Goal: Task Accomplishment & Management: Use online tool/utility

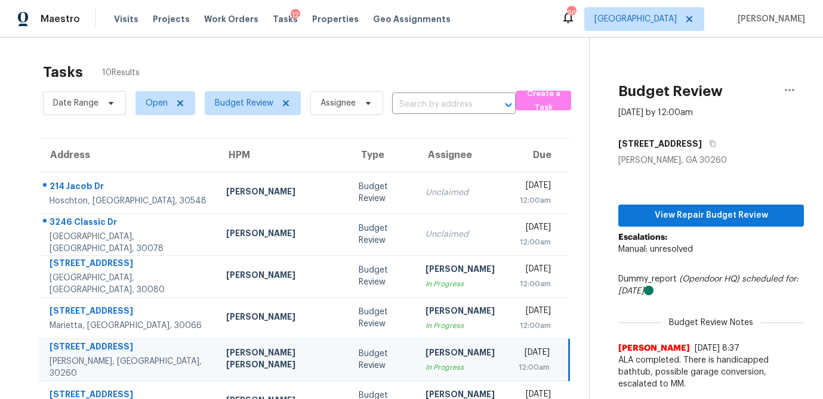
scroll to position [117, 0]
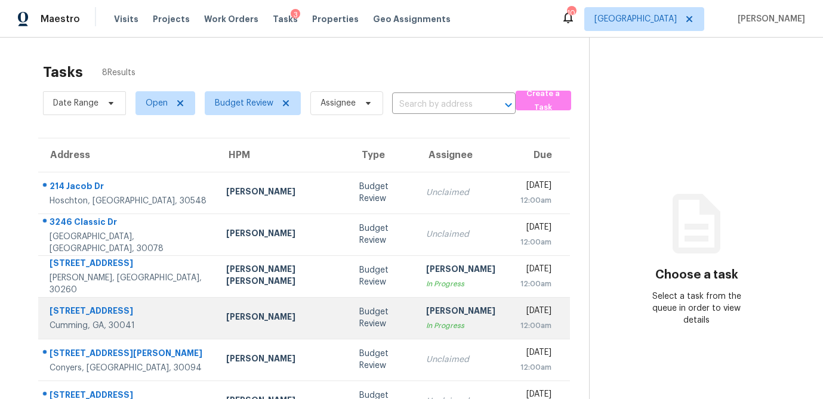
scroll to position [116, 0]
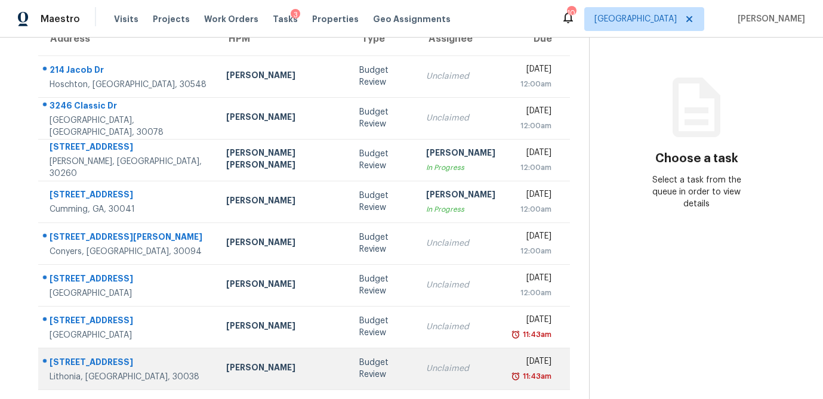
click at [417, 377] on td "Unclaimed" at bounding box center [461, 369] width 88 height 42
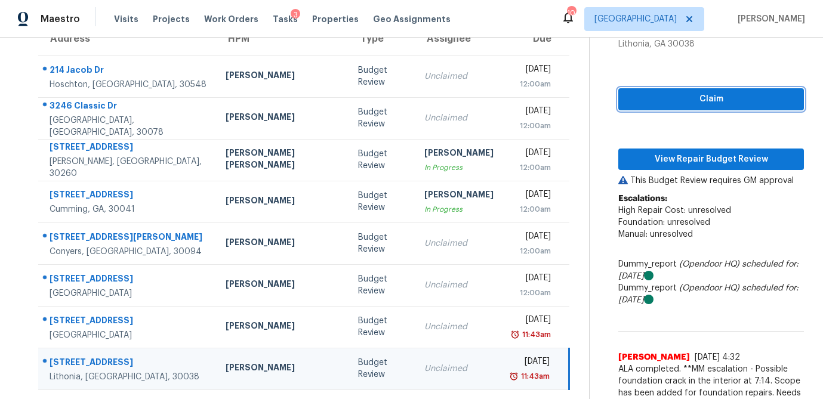
click at [681, 103] on span "Claim" at bounding box center [711, 99] width 167 height 15
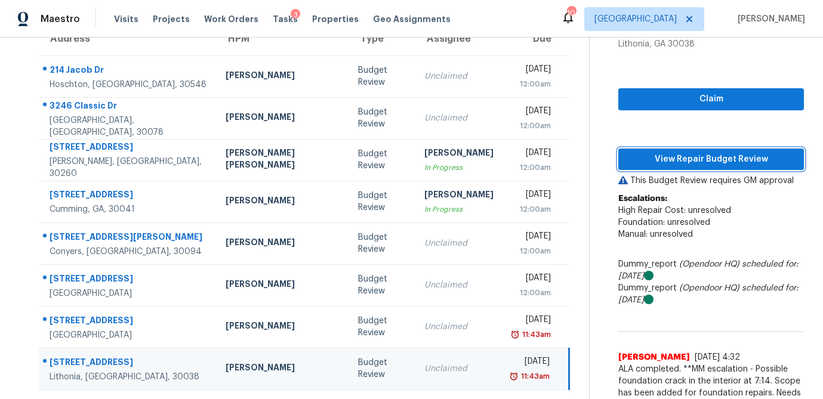
click at [668, 152] on span "View Repair Budget Review" at bounding box center [711, 159] width 167 height 15
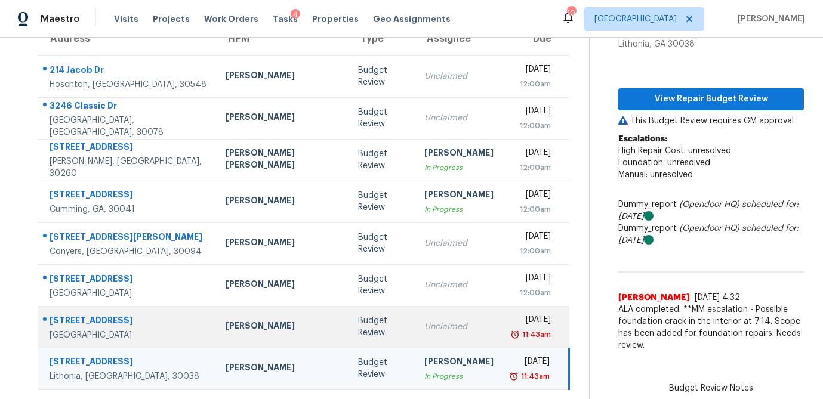
click at [349, 322] on td "Budget Review" at bounding box center [382, 327] width 66 height 42
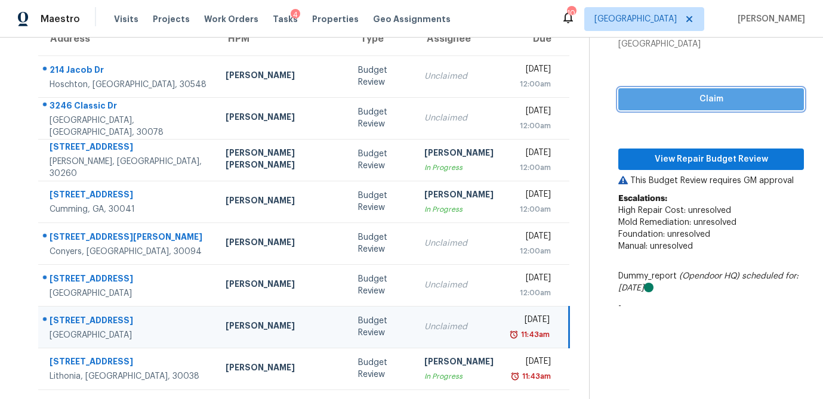
click at [742, 100] on span "Claim" at bounding box center [711, 99] width 167 height 15
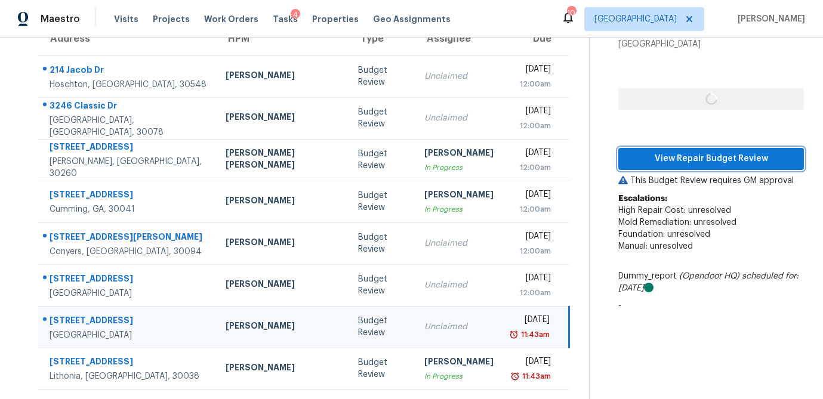
click at [707, 149] on button "View Repair Budget Review" at bounding box center [711, 159] width 186 height 22
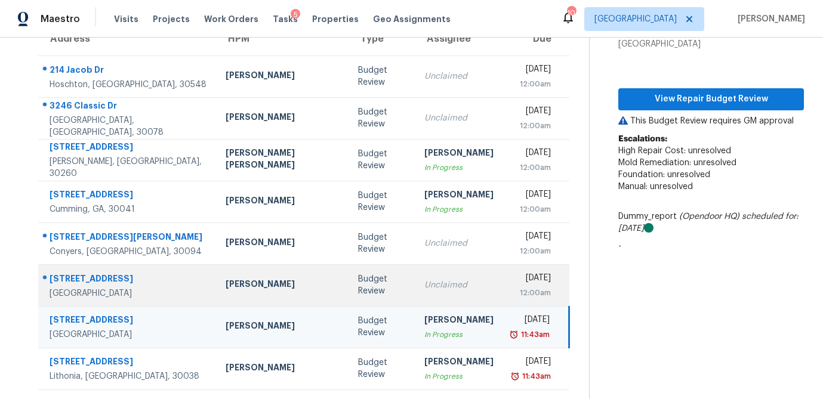
click at [425, 288] on div "Unclaimed" at bounding box center [458, 285] width 69 height 12
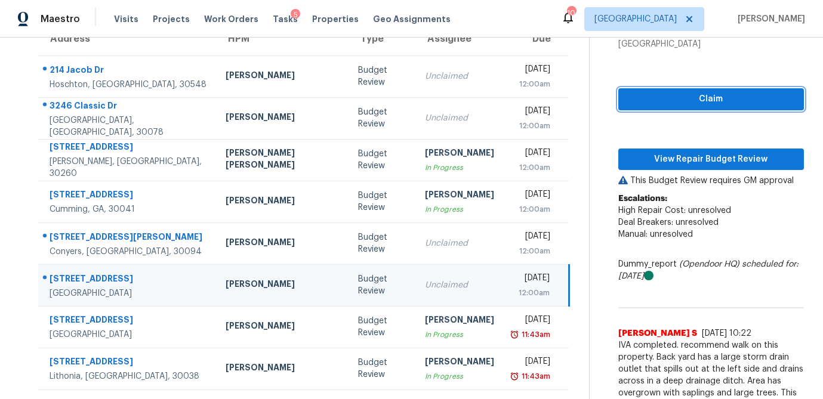
click at [739, 94] on span "Claim" at bounding box center [711, 99] width 167 height 15
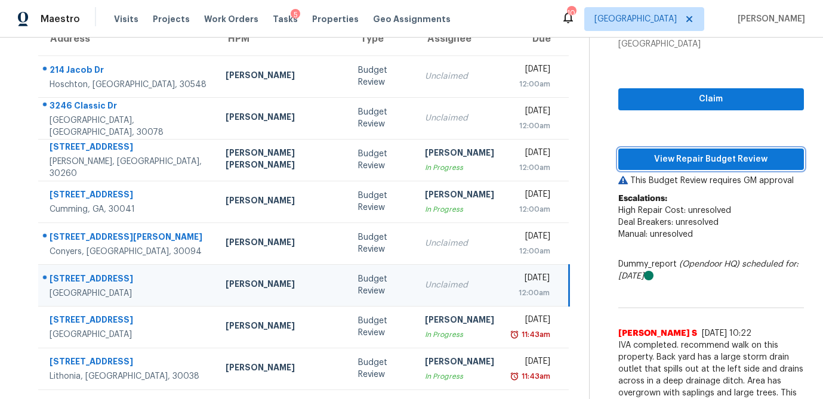
click at [699, 162] on span "View Repair Budget Review" at bounding box center [711, 159] width 167 height 15
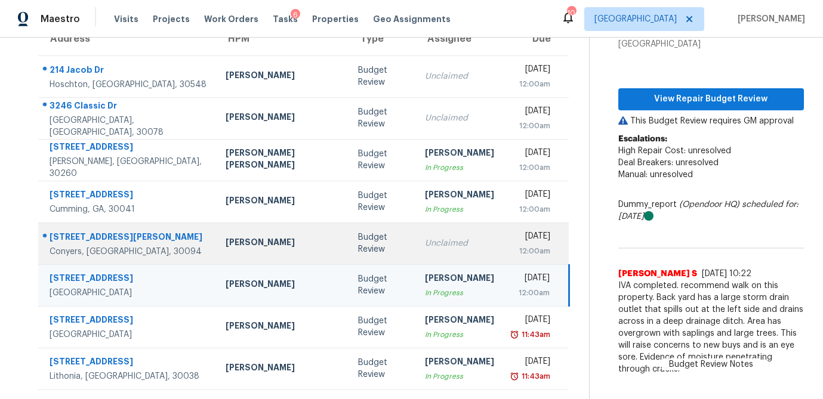
click at [425, 248] on div "Unclaimed" at bounding box center [459, 244] width 69 height 12
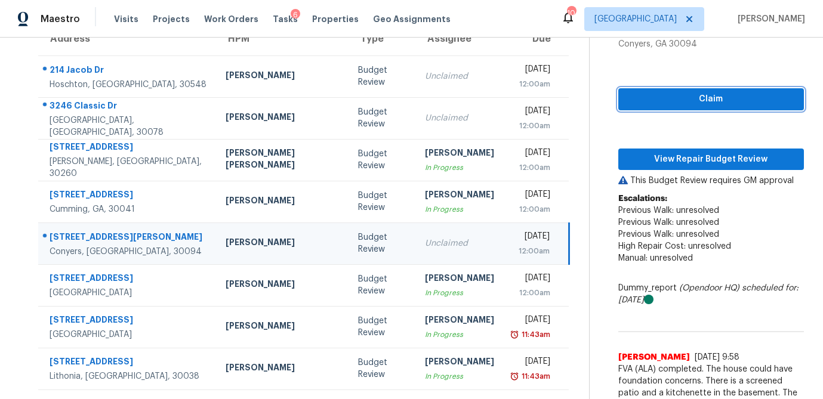
click at [686, 100] on span "Claim" at bounding box center [711, 99] width 167 height 15
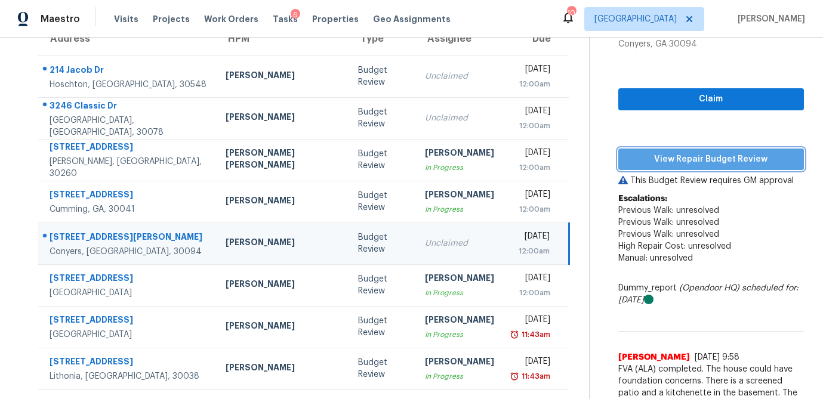
click at [664, 158] on span "View Repair Budget Review" at bounding box center [711, 159] width 167 height 15
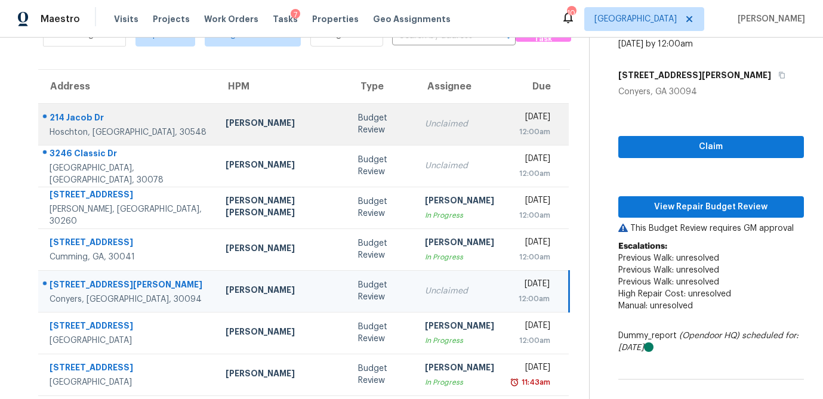
click at [415, 145] on td "Unclaimed" at bounding box center [459, 124] width 88 height 42
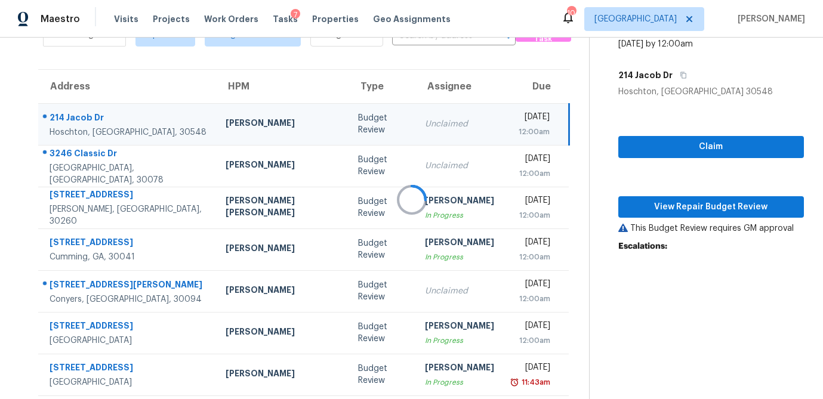
scroll to position [60, 0]
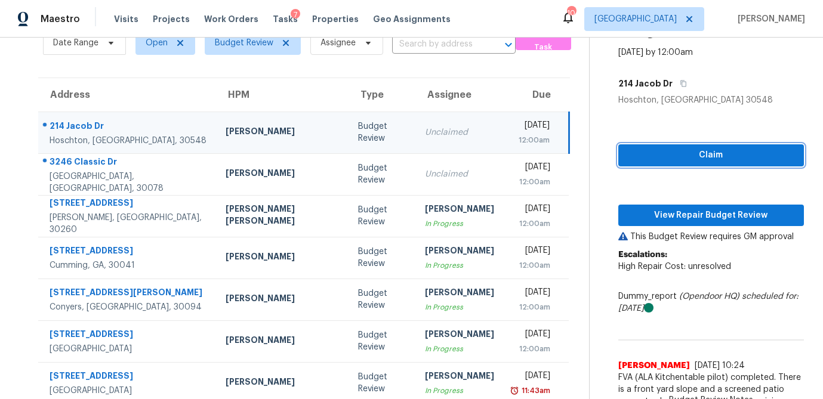
click at [655, 155] on span "Claim" at bounding box center [711, 155] width 167 height 15
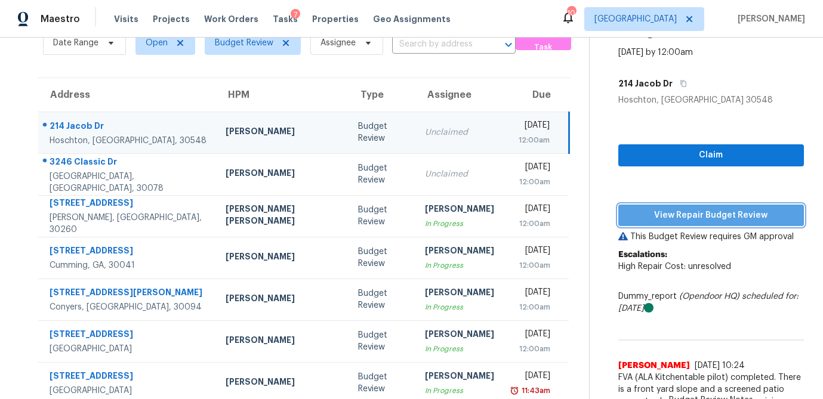
click at [645, 209] on span "View Repair Budget Review" at bounding box center [711, 215] width 167 height 15
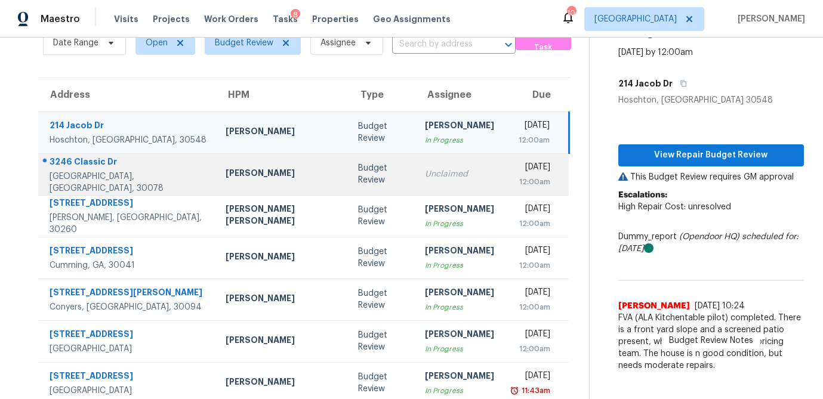
click at [425, 178] on div "Unclaimed" at bounding box center [459, 174] width 69 height 12
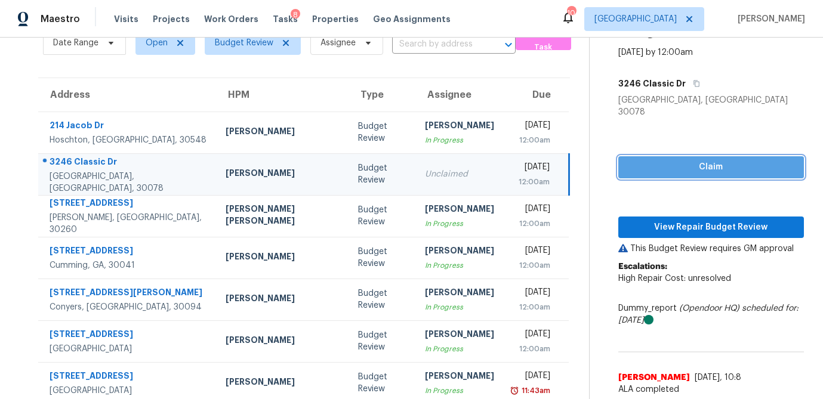
drag, startPoint x: 679, startPoint y: 160, endPoint x: 670, endPoint y: 199, distance: 39.7
click at [679, 160] on span "Claim" at bounding box center [711, 167] width 167 height 15
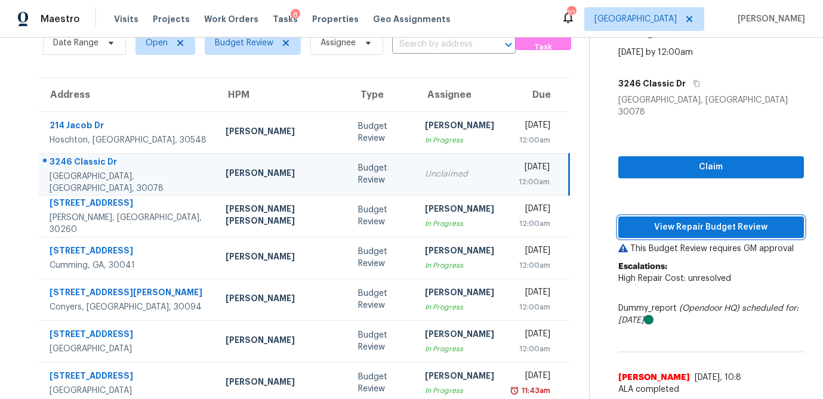
click at [669, 220] on span "View Repair Budget Review" at bounding box center [711, 227] width 167 height 15
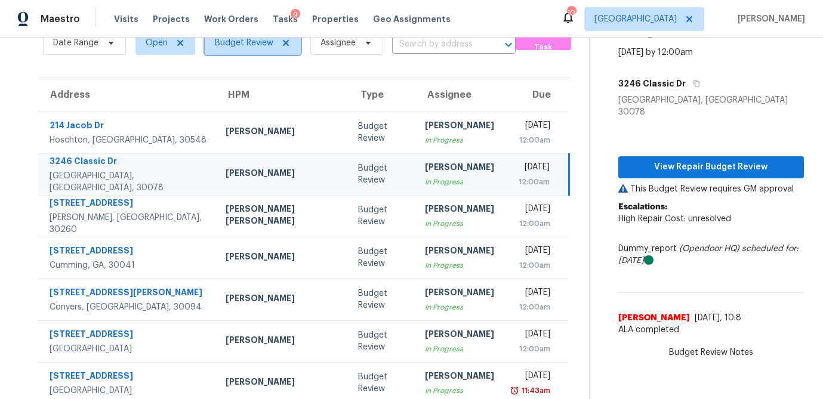
click at [285, 42] on icon at bounding box center [286, 43] width 6 height 6
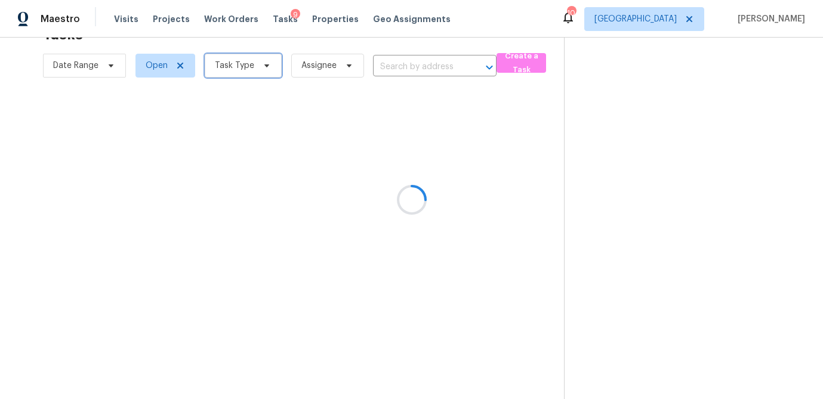
scroll to position [38, 0]
click at [265, 68] on div at bounding box center [411, 199] width 823 height 399
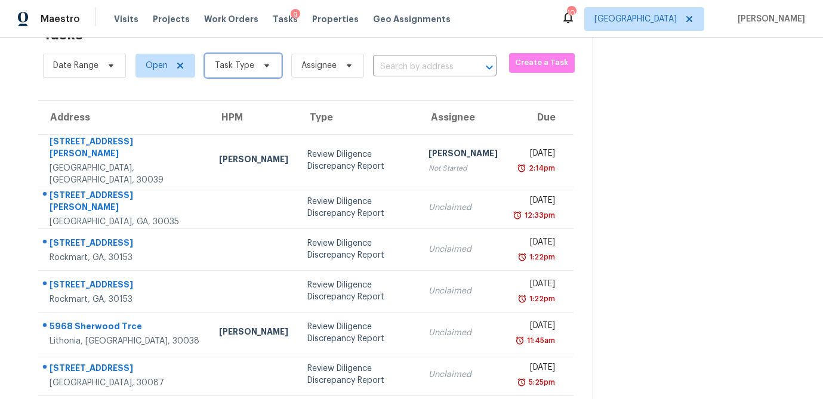
click at [265, 68] on icon at bounding box center [267, 66] width 10 height 10
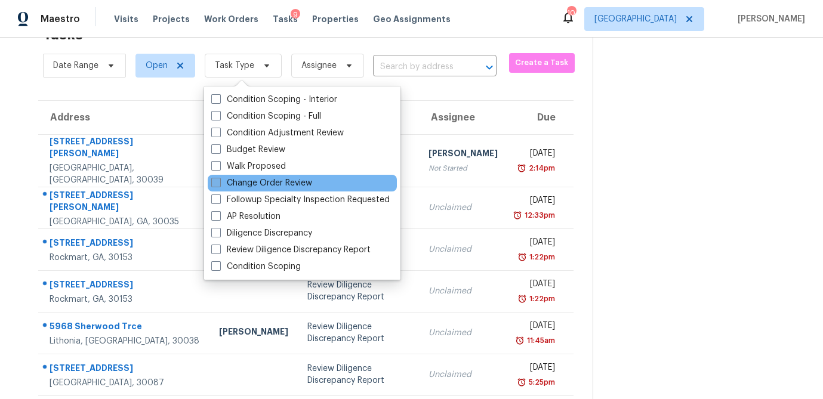
click at [219, 180] on span at bounding box center [216, 183] width 10 height 10
click at [219, 180] on input "Change Order Review" at bounding box center [215, 181] width 8 height 8
checkbox input "true"
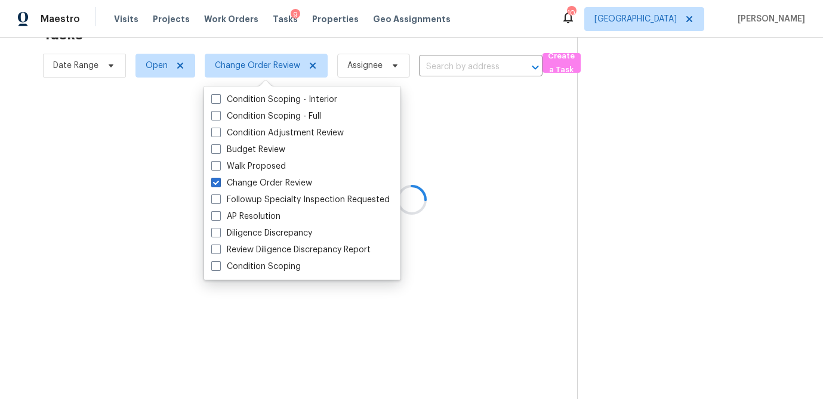
click at [480, 17] on div at bounding box center [411, 199] width 823 height 399
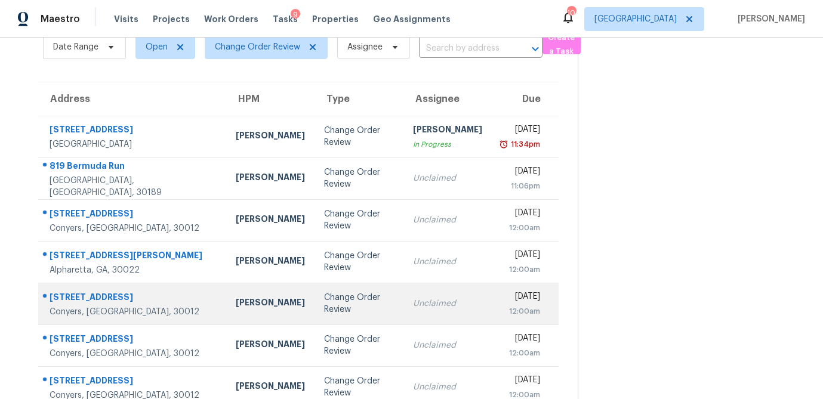
scroll to position [70, 0]
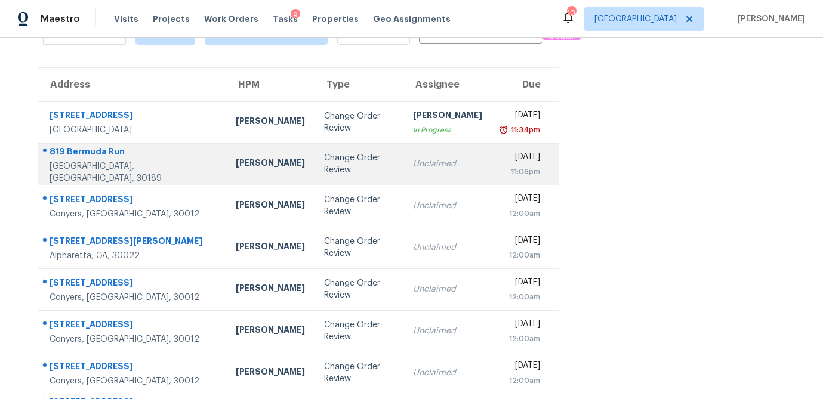
click at [315, 173] on td "Change Order Review" at bounding box center [359, 164] width 89 height 42
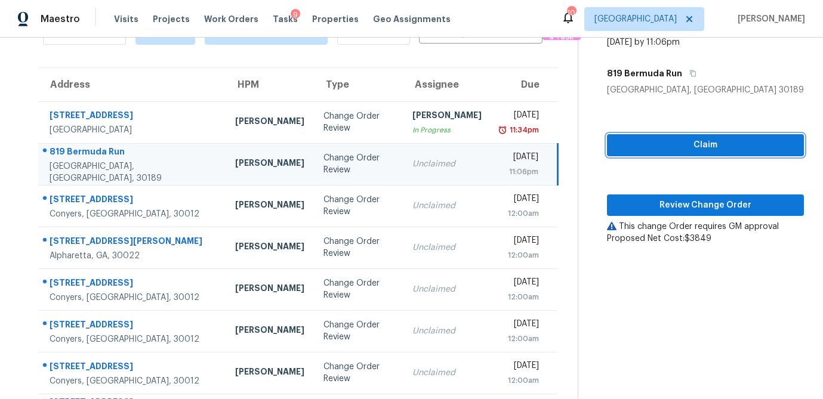
click at [643, 151] on span "Claim" at bounding box center [705, 145] width 178 height 15
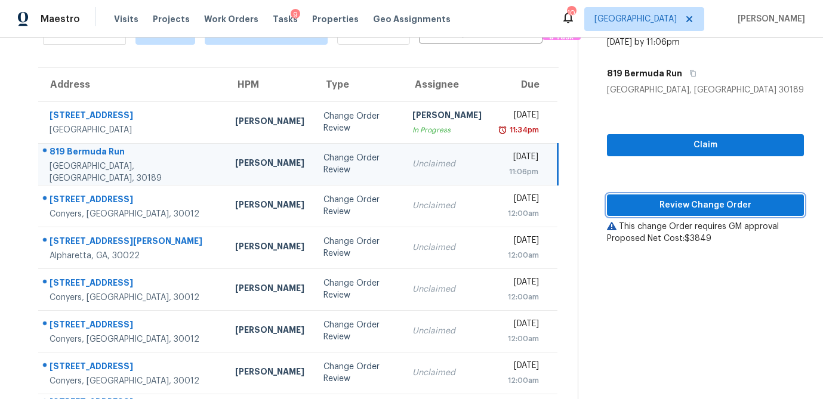
click at [641, 205] on span "Review Change Order" at bounding box center [705, 205] width 178 height 15
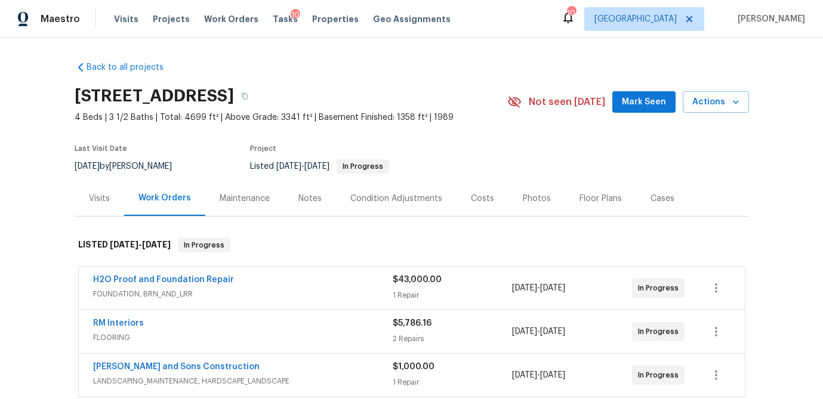
scroll to position [76, 0]
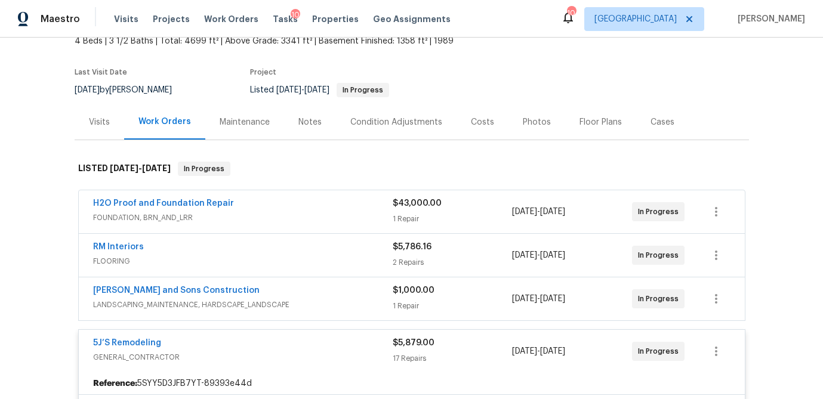
click at [371, 255] on span "FLOORING" at bounding box center [243, 261] width 300 height 12
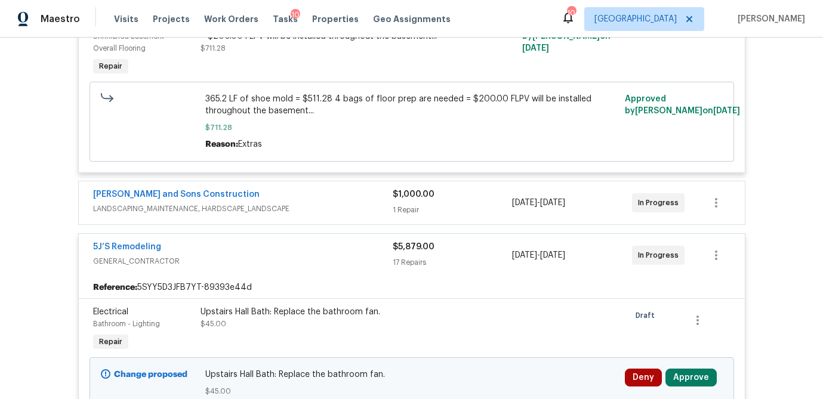
scroll to position [463, 0]
click at [367, 218] on div "Reyes and Sons Construction LANDSCAPING_MAINTENANCE, HARDSCAPE_LANDSCAPE $1,000…" at bounding box center [412, 202] width 666 height 43
click at [367, 211] on span "LANDSCAPING_MAINTENANCE, HARDSCAPE_LANDSCAPE" at bounding box center [243, 208] width 300 height 12
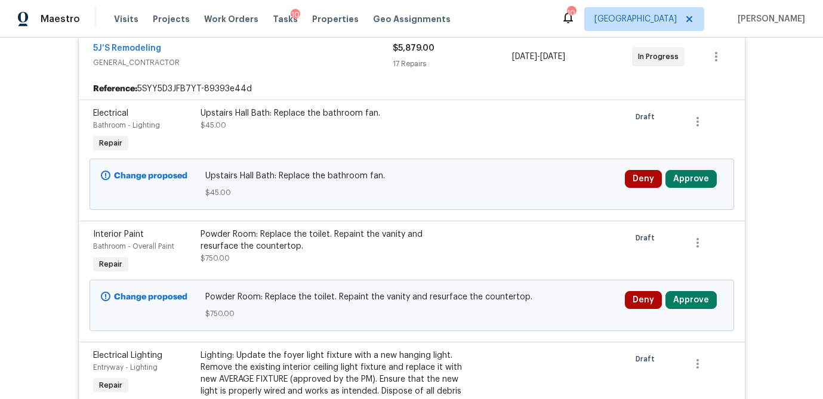
scroll to position [857, 0]
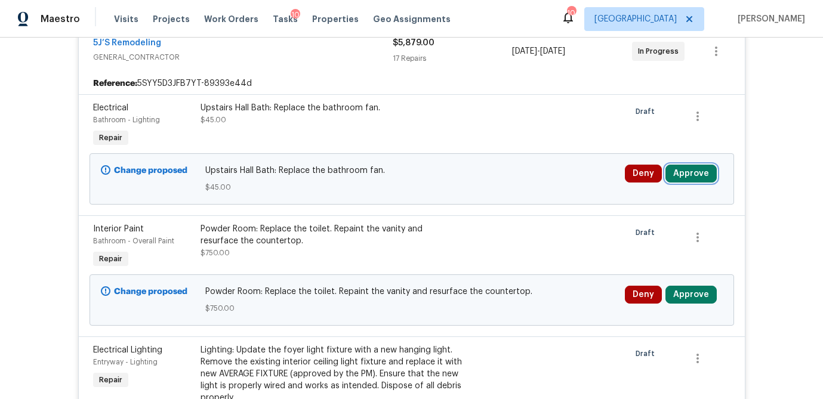
drag, startPoint x: 701, startPoint y: 175, endPoint x: 686, endPoint y: 175, distance: 15.5
click at [701, 175] on button "Approve" at bounding box center [690, 174] width 51 height 18
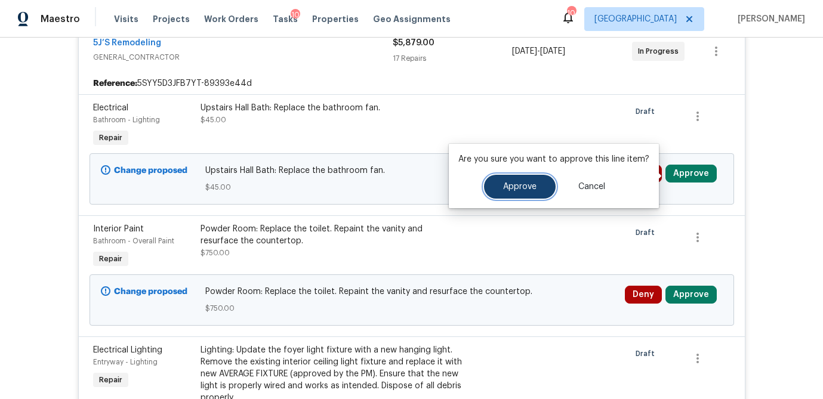
click at [522, 187] on span "Approve" at bounding box center [519, 187] width 33 height 9
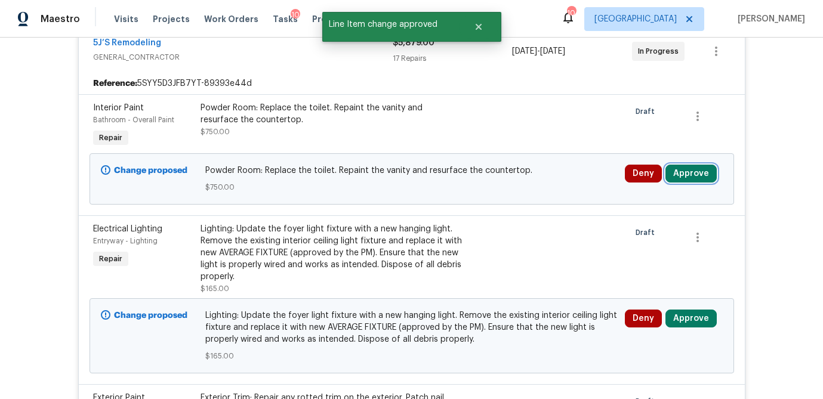
click at [696, 180] on button "Approve" at bounding box center [690, 174] width 51 height 18
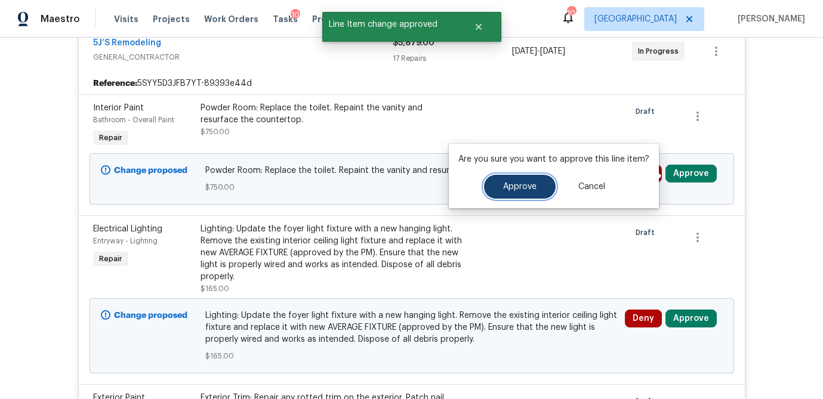
click at [507, 195] on button "Approve" at bounding box center [520, 187] width 72 height 24
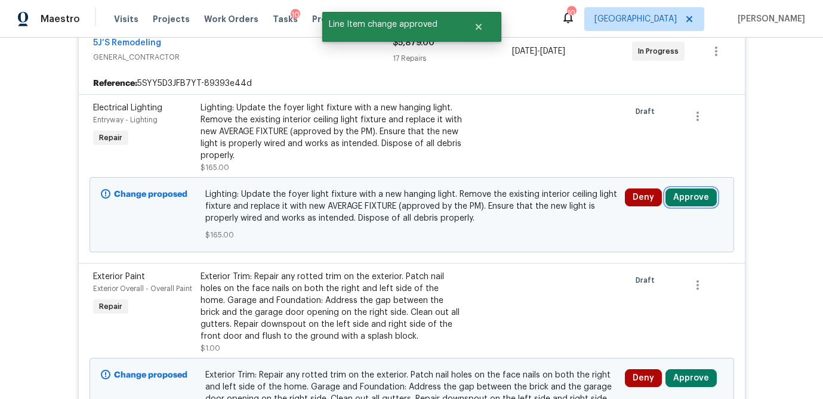
click at [694, 199] on button "Approve" at bounding box center [690, 198] width 51 height 18
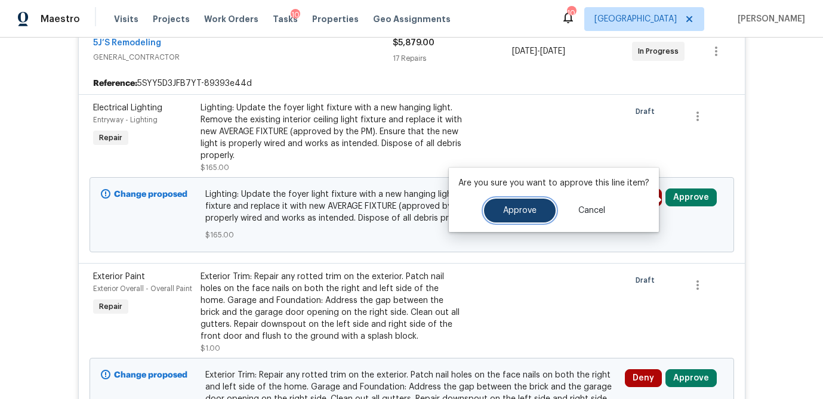
click at [514, 209] on span "Approve" at bounding box center [519, 210] width 33 height 9
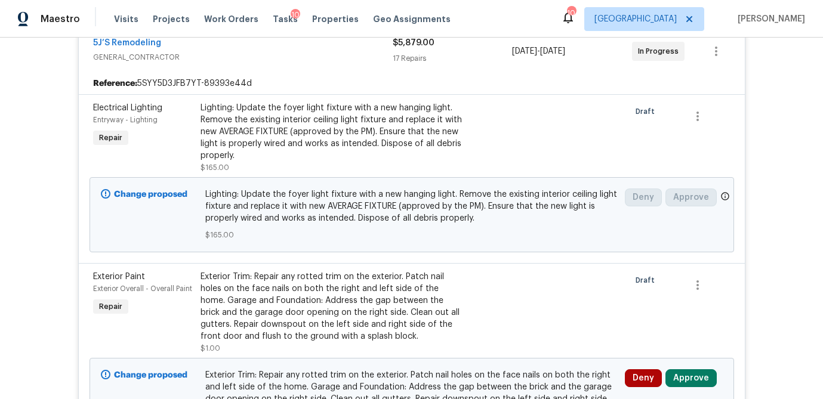
scroll to position [858, 0]
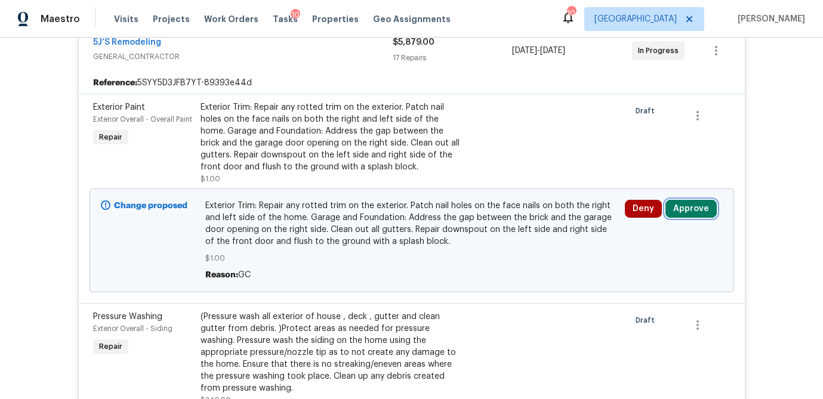
click at [698, 209] on button "Approve" at bounding box center [690, 209] width 51 height 18
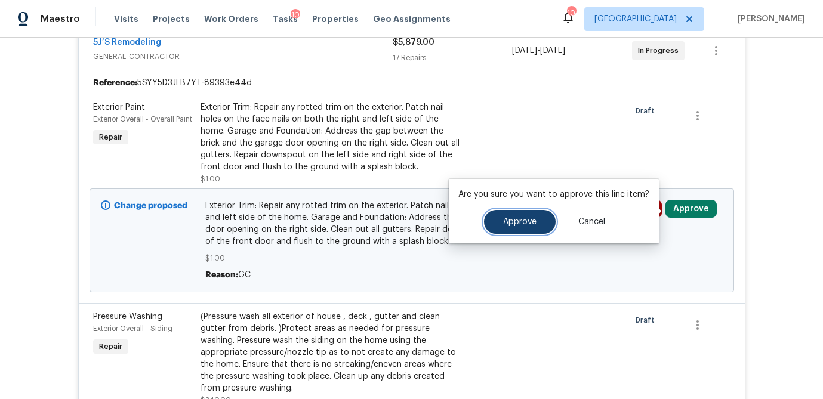
click at [525, 221] on span "Approve" at bounding box center [519, 222] width 33 height 9
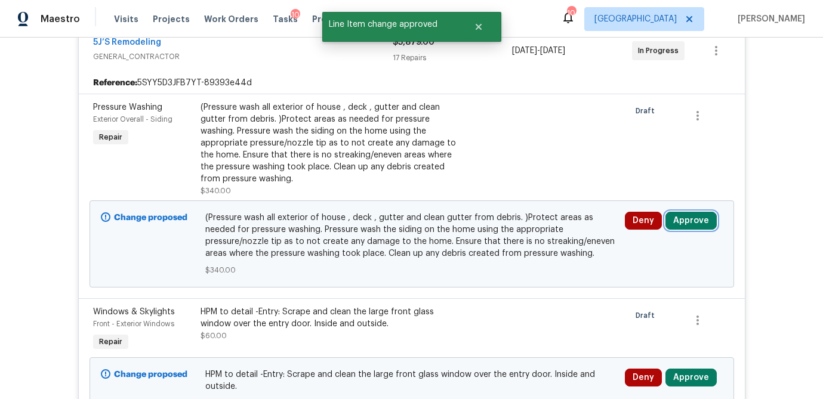
click at [680, 223] on button "Approve" at bounding box center [690, 221] width 51 height 18
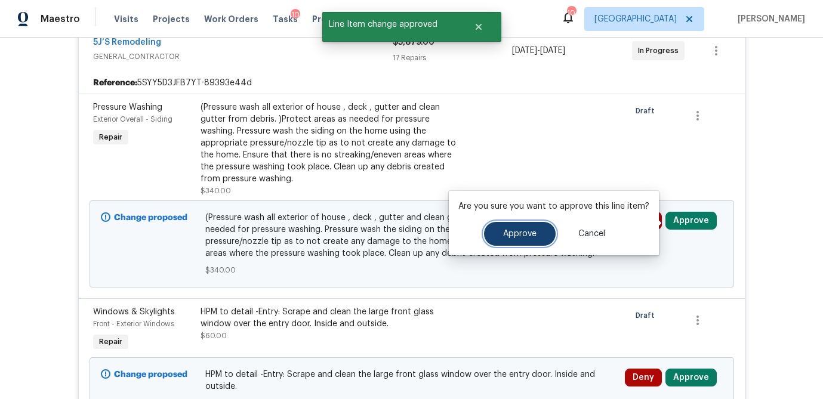
click at [527, 228] on button "Approve" at bounding box center [520, 234] width 72 height 24
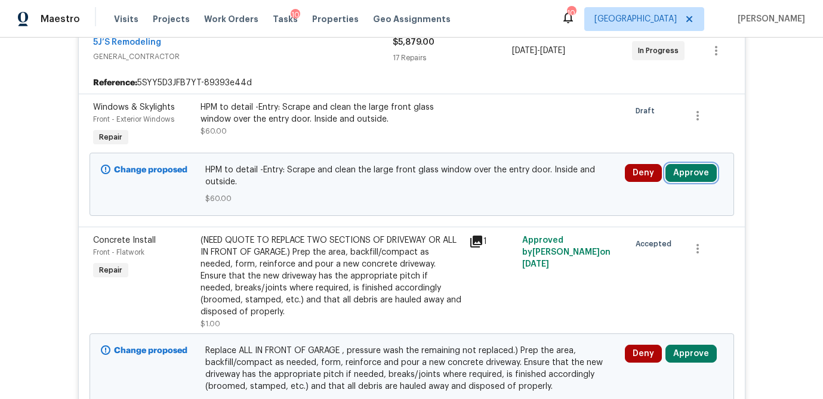
drag, startPoint x: 705, startPoint y: 174, endPoint x: 683, endPoint y: 176, distance: 21.6
click at [704, 174] on button "Approve" at bounding box center [690, 173] width 51 height 18
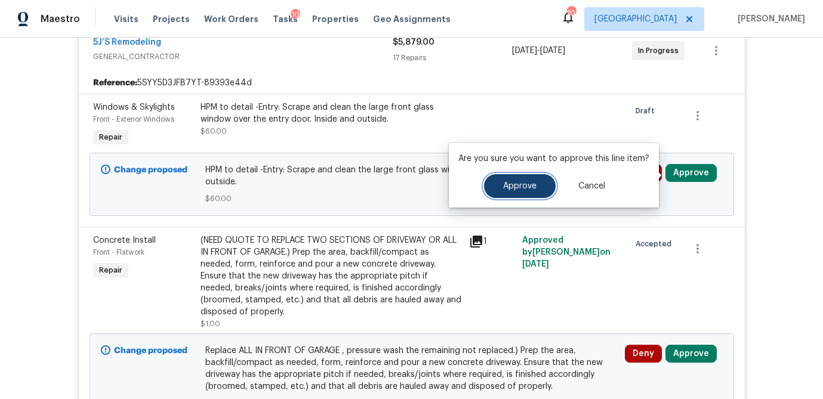
click at [515, 189] on span "Approve" at bounding box center [519, 186] width 33 height 9
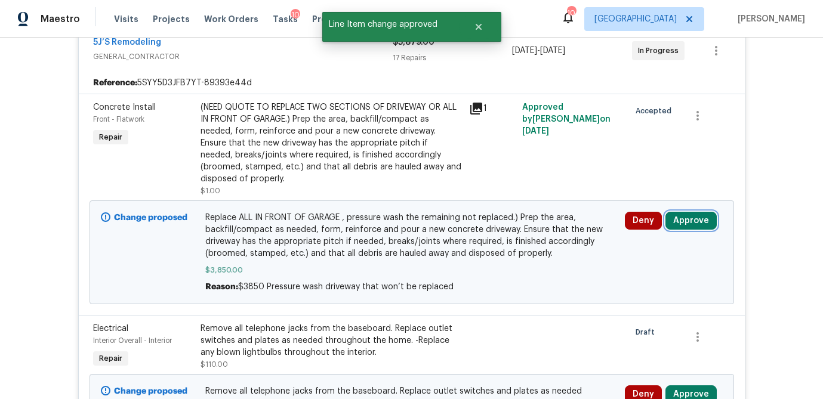
drag, startPoint x: 701, startPoint y: 220, endPoint x: 679, endPoint y: 220, distance: 22.1
click at [701, 220] on button "Approve" at bounding box center [690, 221] width 51 height 18
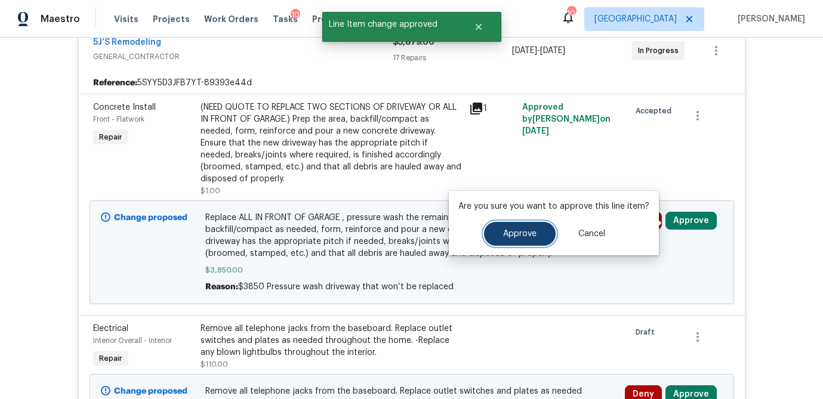
click at [507, 232] on span "Approve" at bounding box center [519, 234] width 33 height 9
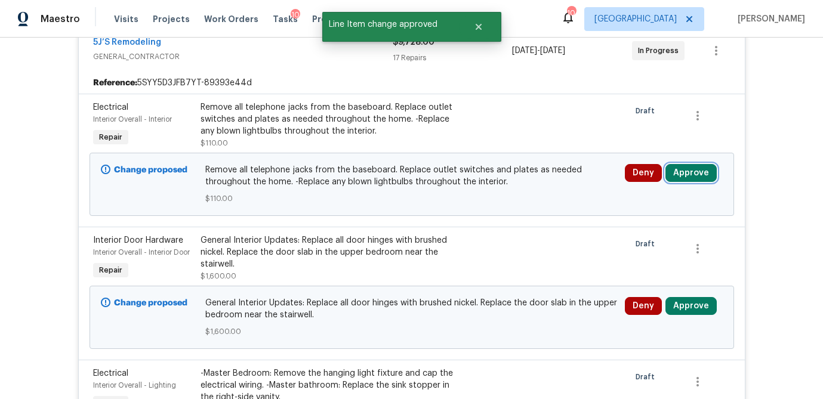
click at [691, 176] on button "Approve" at bounding box center [690, 173] width 51 height 18
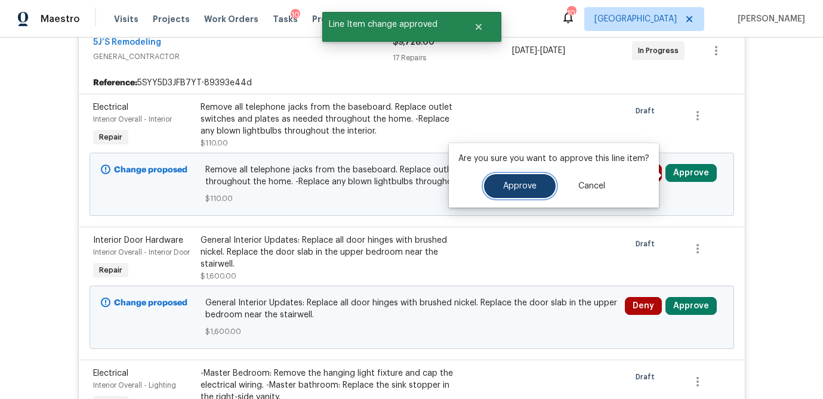
click at [523, 192] on button "Approve" at bounding box center [520, 186] width 72 height 24
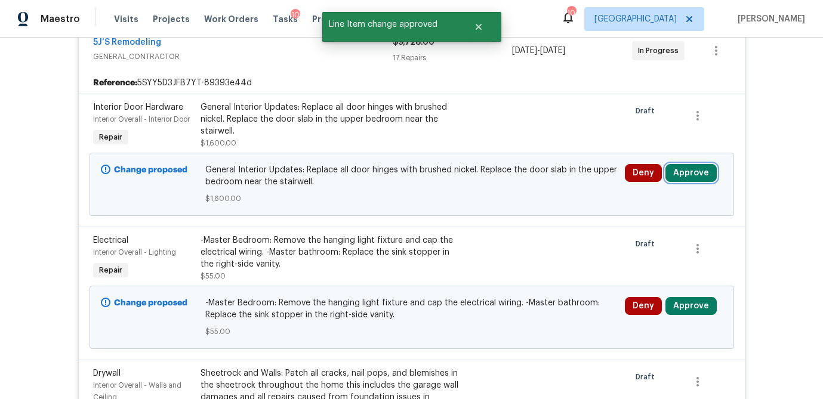
click at [698, 174] on button "Approve" at bounding box center [690, 173] width 51 height 18
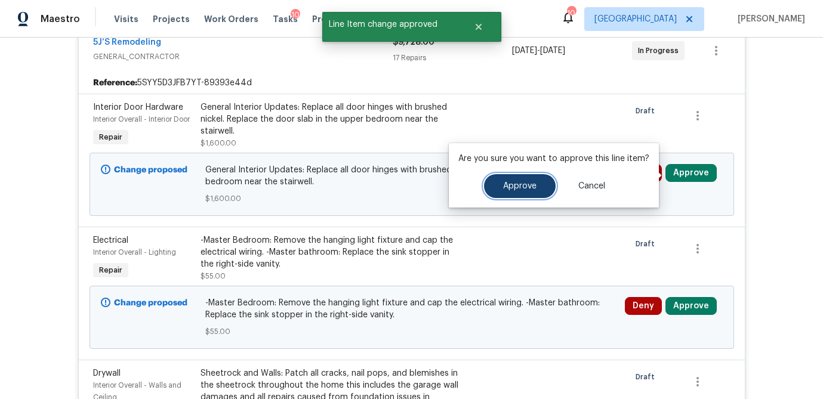
click at [528, 183] on span "Approve" at bounding box center [519, 186] width 33 height 9
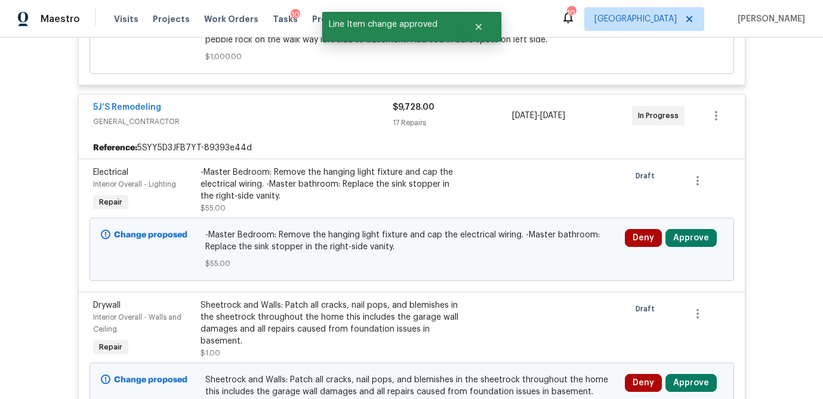
scroll to position [793, 0]
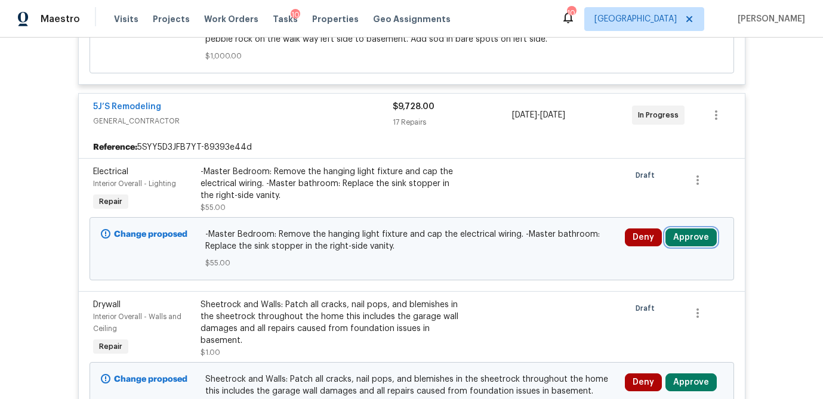
click at [689, 238] on button "Approve" at bounding box center [690, 238] width 51 height 18
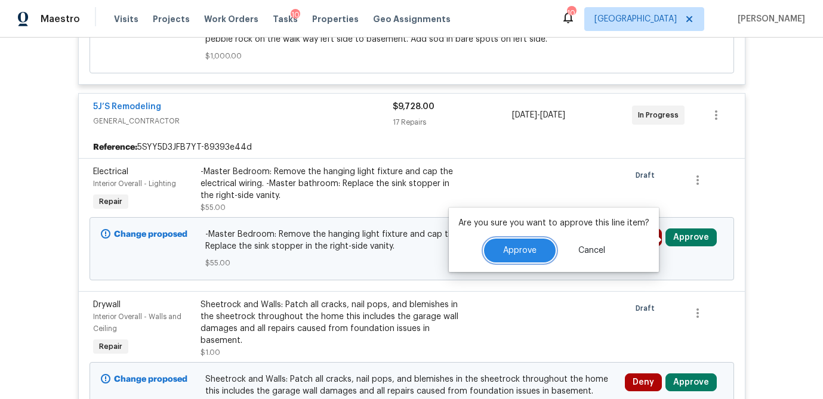
click at [522, 253] on span "Approve" at bounding box center [519, 250] width 33 height 9
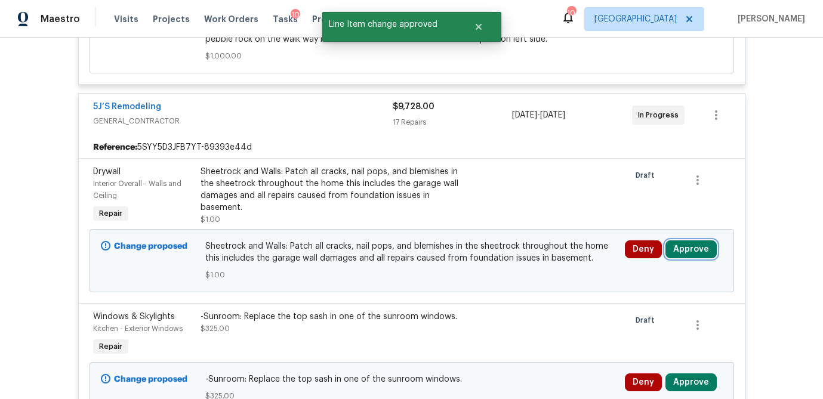
click at [700, 252] on button "Approve" at bounding box center [690, 250] width 51 height 18
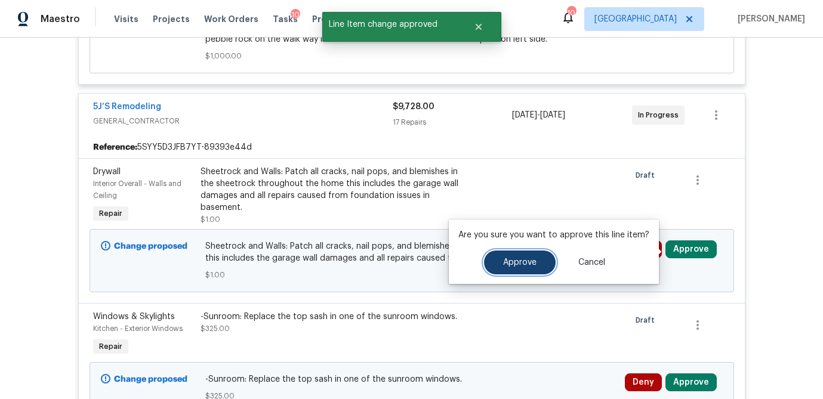
click at [505, 258] on span "Approve" at bounding box center [519, 262] width 33 height 9
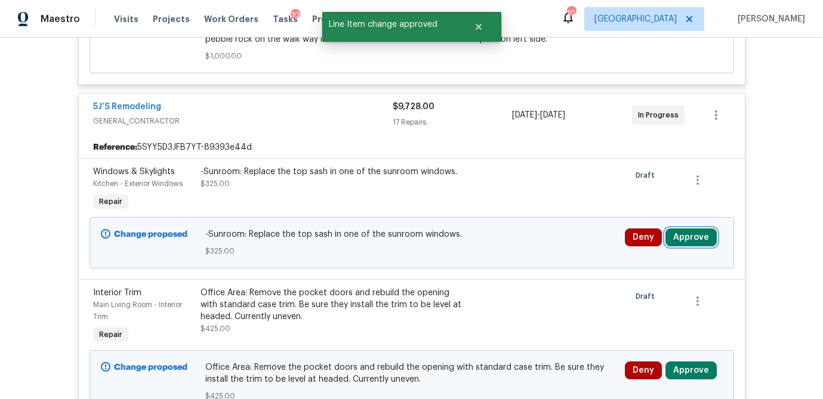
click at [697, 236] on button "Approve" at bounding box center [690, 238] width 51 height 18
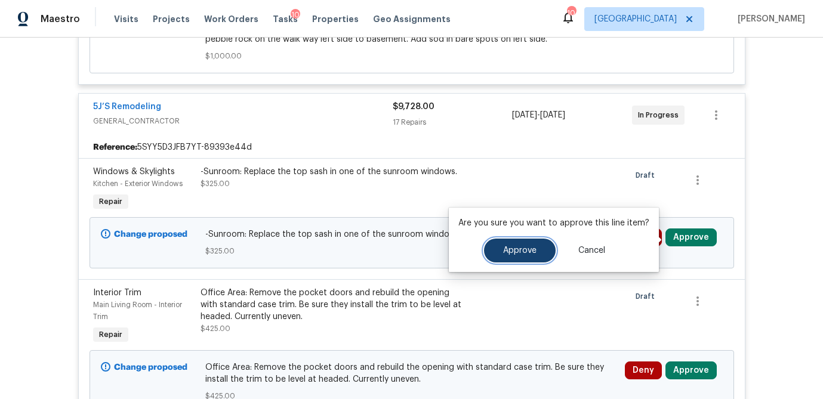
click at [522, 250] on span "Approve" at bounding box center [519, 250] width 33 height 9
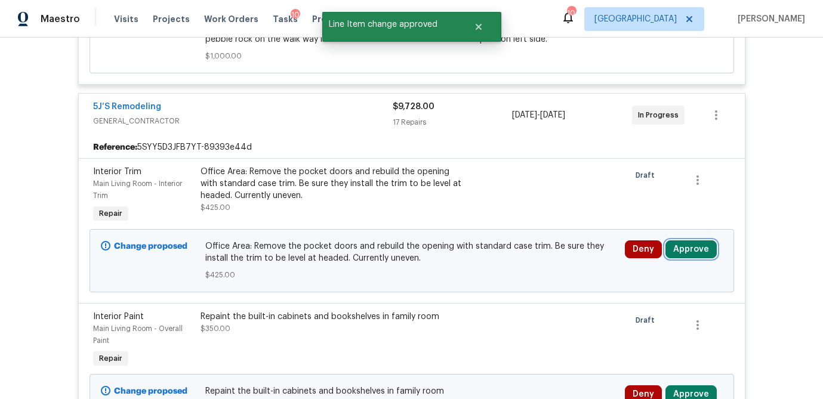
click at [701, 255] on button "Approve" at bounding box center [690, 250] width 51 height 18
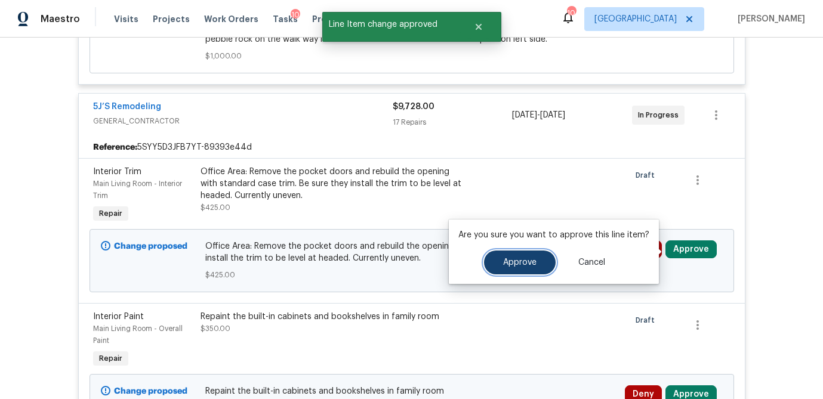
click at [533, 267] on span "Approve" at bounding box center [519, 262] width 33 height 9
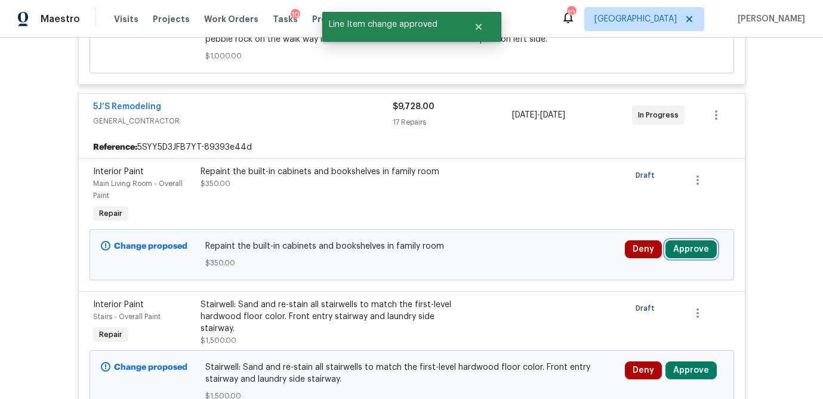
click at [691, 250] on button "Approve" at bounding box center [690, 250] width 51 height 18
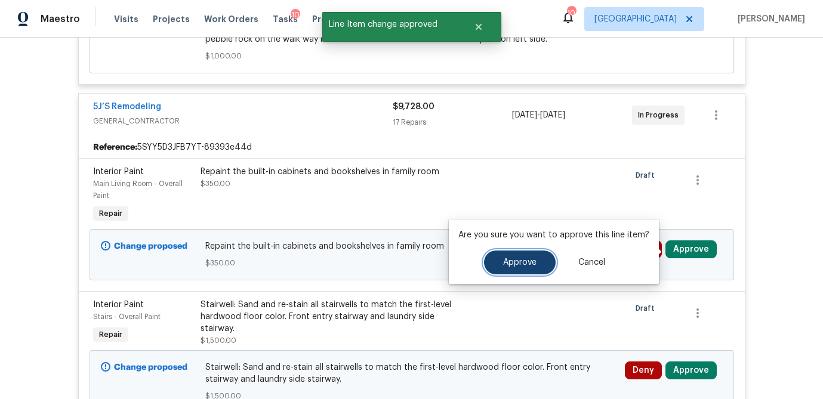
click at [525, 252] on button "Approve" at bounding box center [520, 263] width 72 height 24
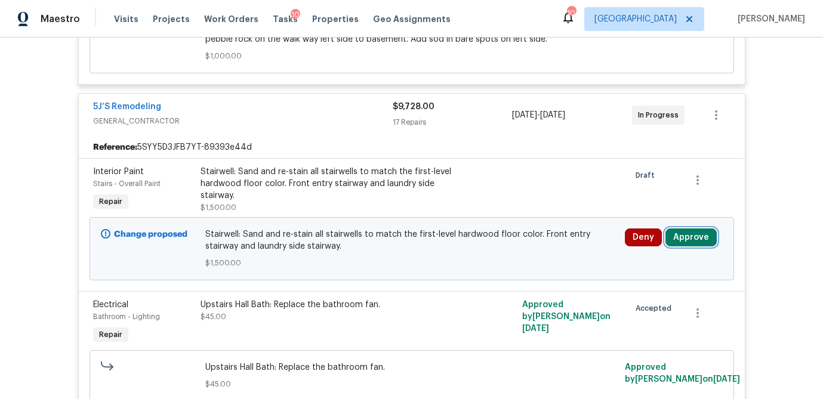
click at [687, 235] on button "Approve" at bounding box center [690, 238] width 51 height 18
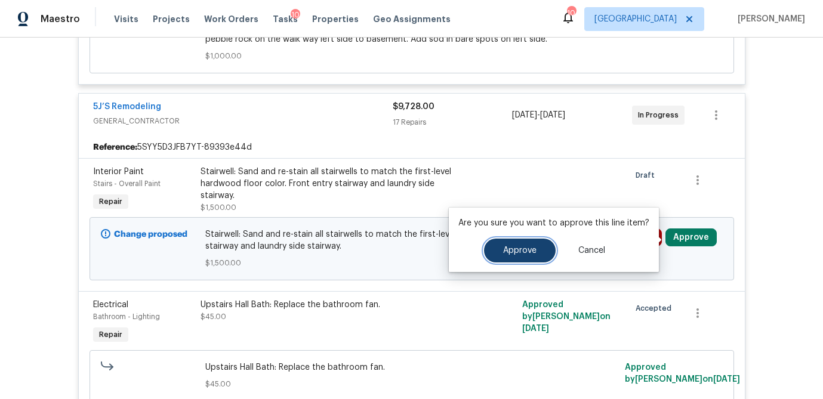
click at [508, 255] on span "Approve" at bounding box center [519, 250] width 33 height 9
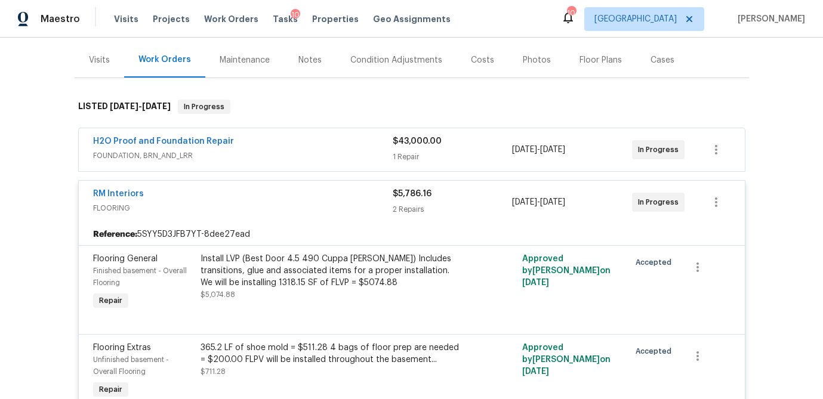
scroll to position [0, 0]
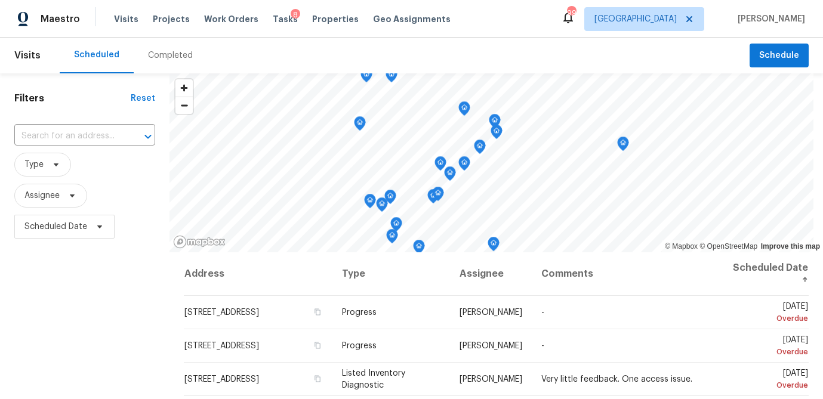
click at [312, 20] on span "Properties" at bounding box center [335, 19] width 47 height 12
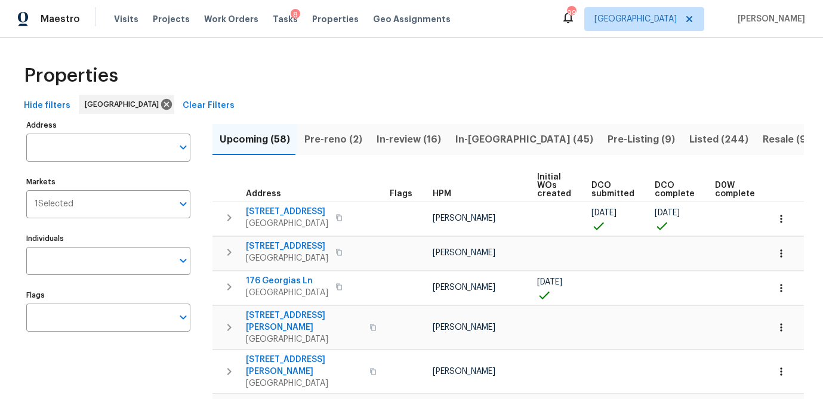
click at [65, 146] on input "Address" at bounding box center [99, 148] width 146 height 28
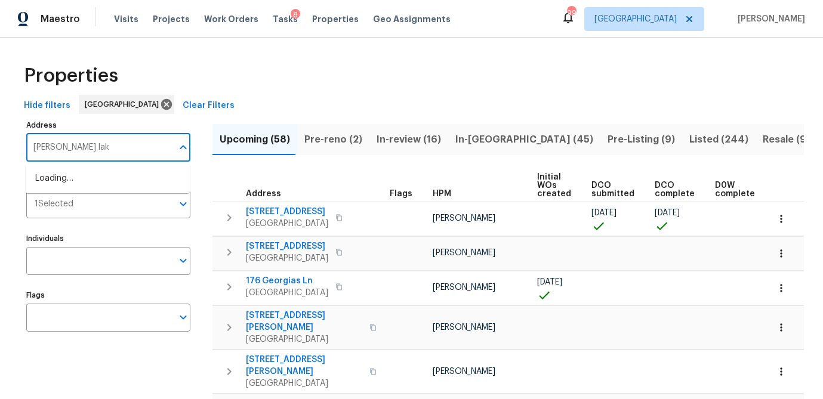
type input "walden lake"
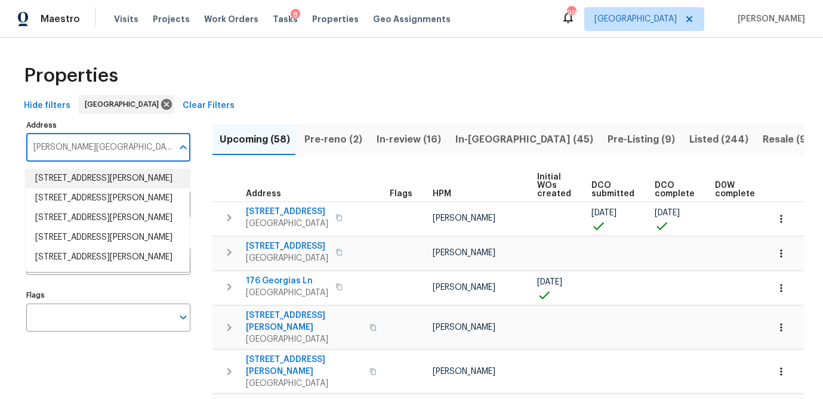
click at [58, 184] on li "2575 Walden Lake Dr Decatur GA 30035" at bounding box center [108, 179] width 164 height 20
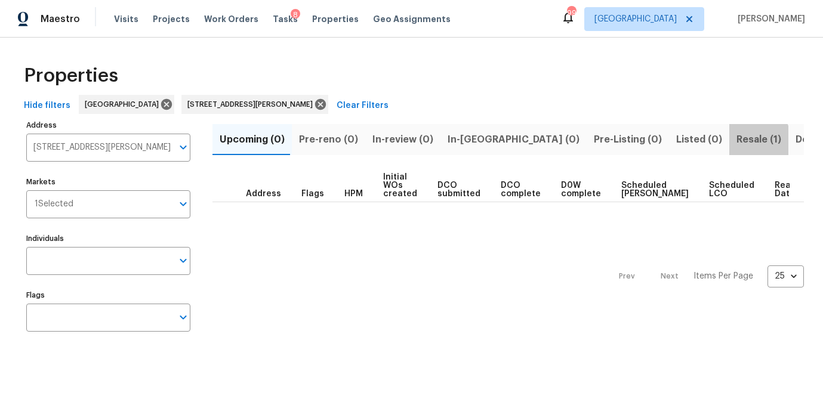
click at [736, 141] on span "Resale (1)" at bounding box center [758, 139] width 45 height 17
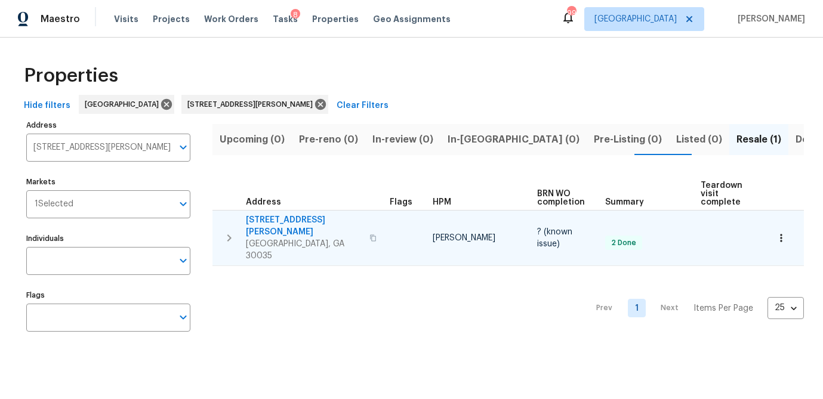
click at [264, 218] on span "2575 Walden Lake Dr" at bounding box center [304, 226] width 116 height 24
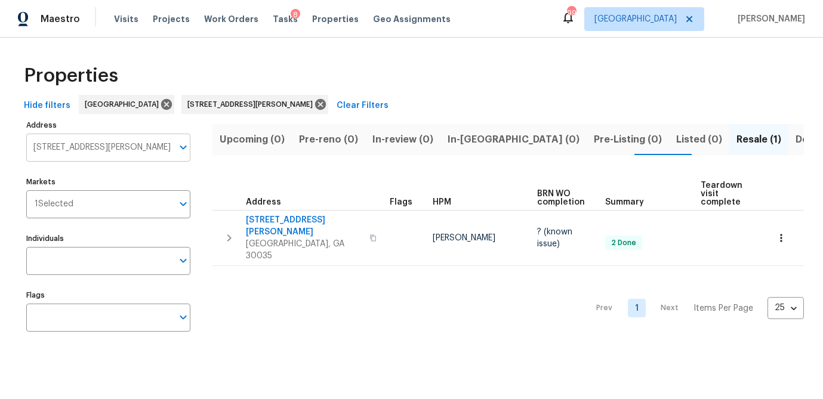
click at [126, 148] on input "2575 Walden Lake Dr Decatur GA 30035" at bounding box center [99, 148] width 146 height 28
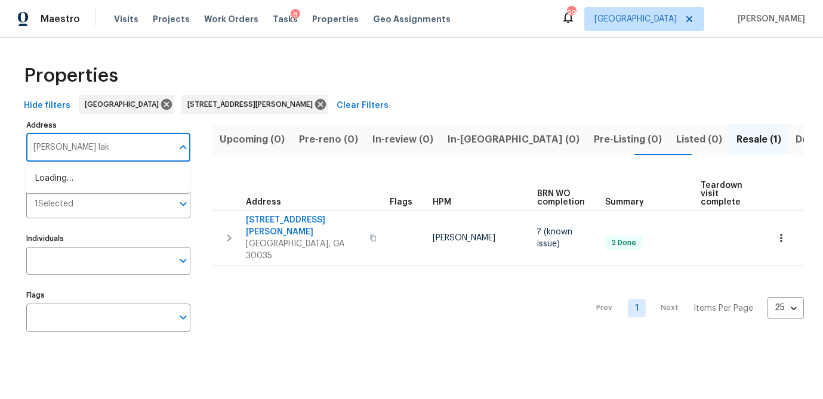
type input "walden lake"
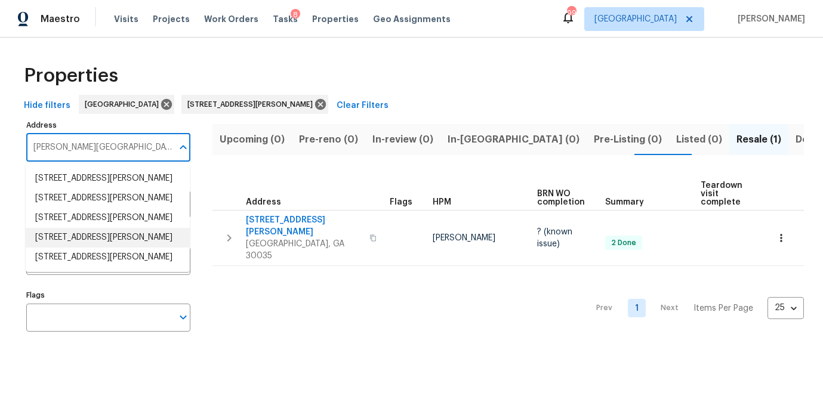
click at [116, 248] on li "4836 Walden Lake Pointe Decatur GA 30035" at bounding box center [108, 238] width 164 height 20
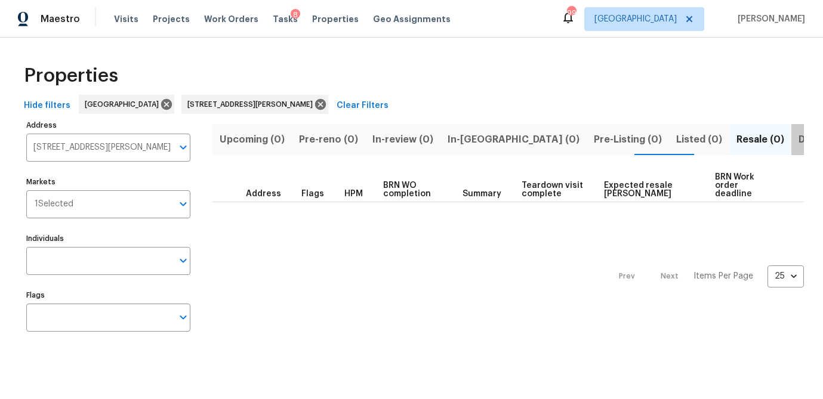
click at [799, 135] on span "Done (1)" at bounding box center [818, 139] width 39 height 17
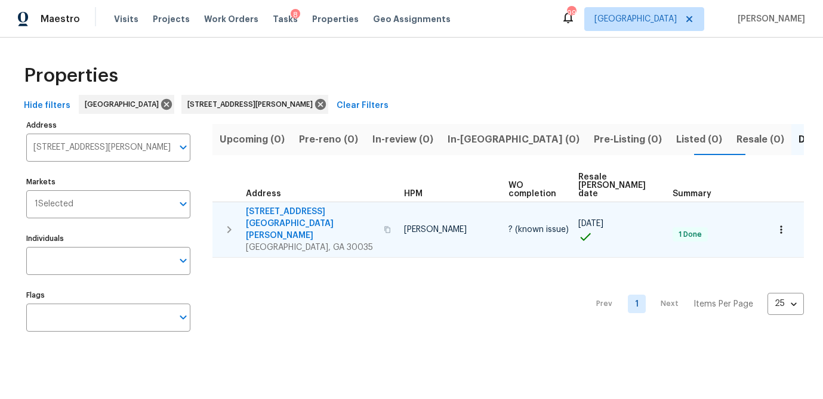
click at [275, 206] on span "4836 Walden Lake Pointe" at bounding box center [311, 224] width 131 height 36
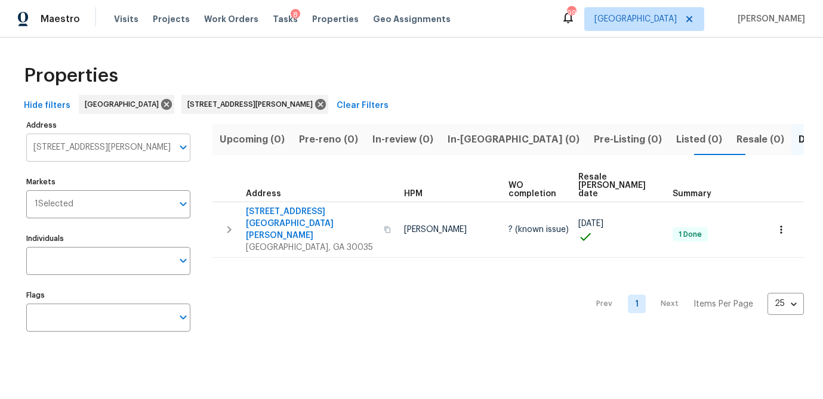
click at [104, 146] on input "4836 Walden Lake Pointe Decatur GA 30035" at bounding box center [99, 148] width 146 height 28
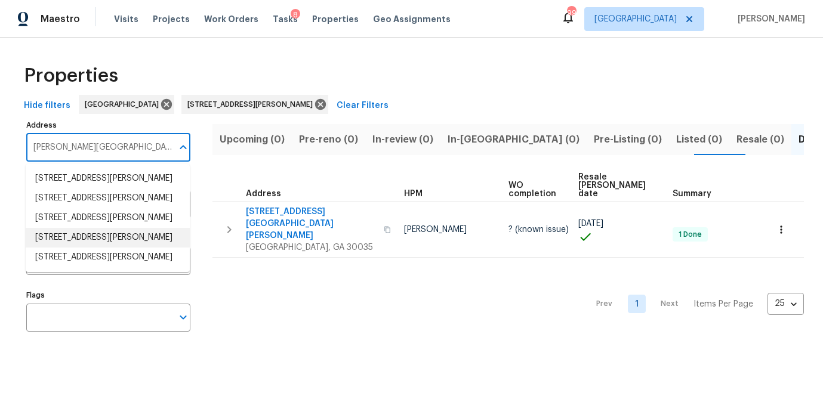
click at [115, 248] on li "4836 Walden Lake Pointe Decatur GA 30035" at bounding box center [108, 238] width 164 height 20
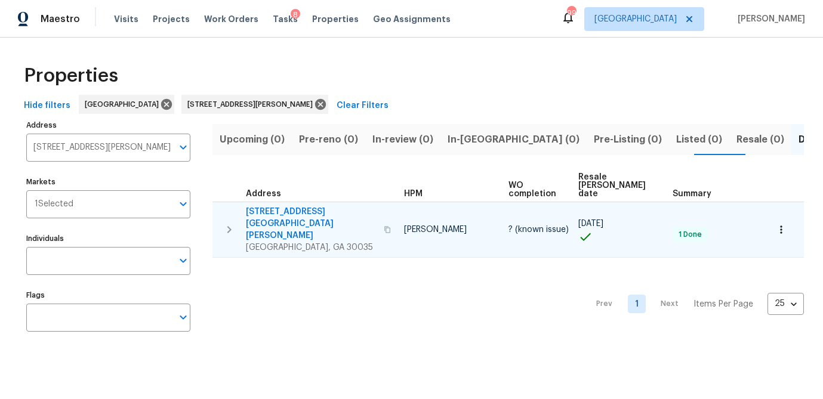
click at [289, 206] on span "4836 Walden Lake Pointe" at bounding box center [311, 224] width 131 height 36
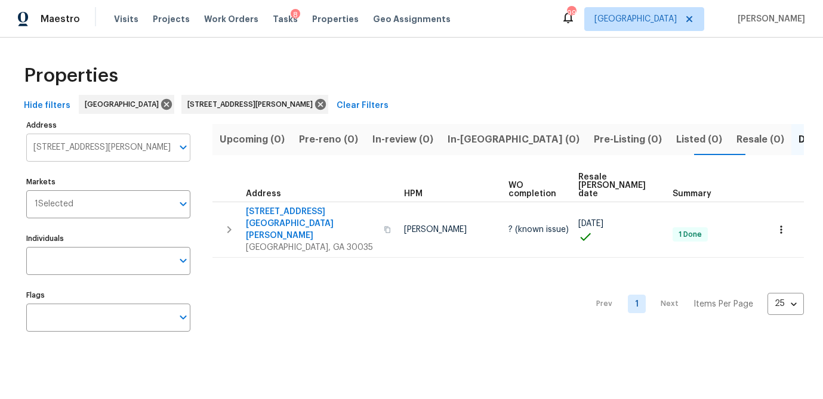
click at [116, 151] on input "4836 Walden Lake Pointe Decatur GA 30035" at bounding box center [99, 148] width 146 height 28
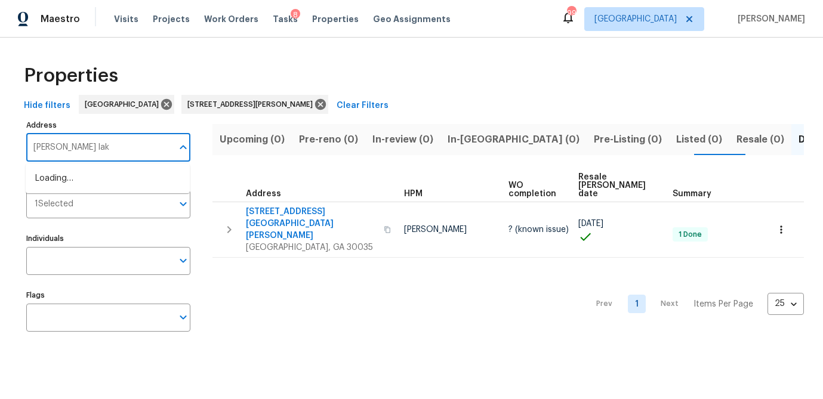
type input "walden lake"
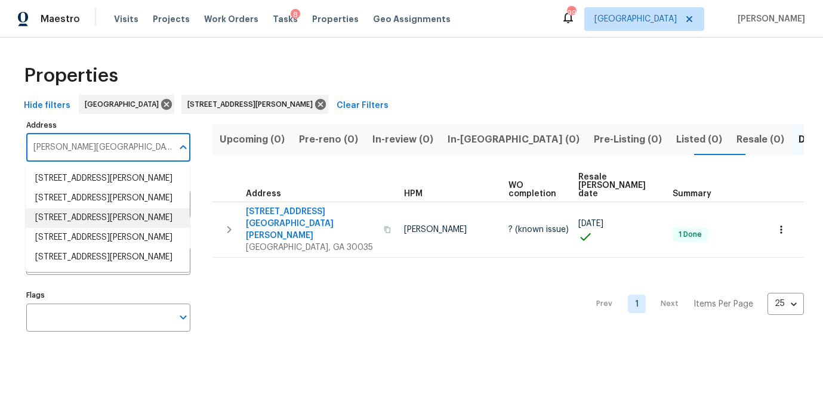
scroll to position [11, 0]
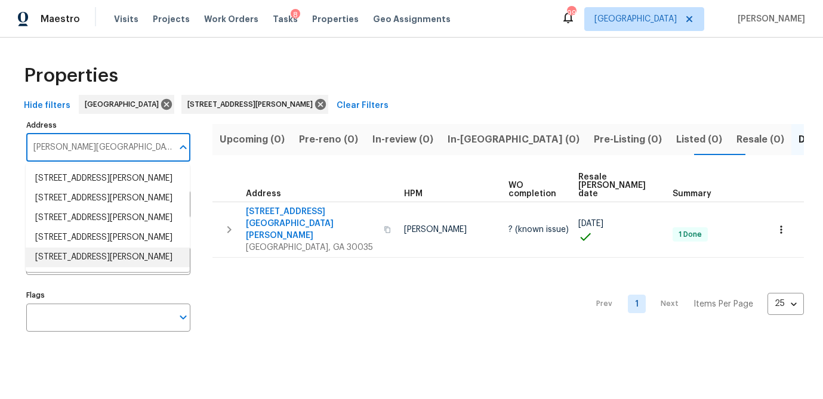
click at [113, 267] on li "4921 Walden Lake Sq Decatur GA 30035" at bounding box center [108, 258] width 164 height 20
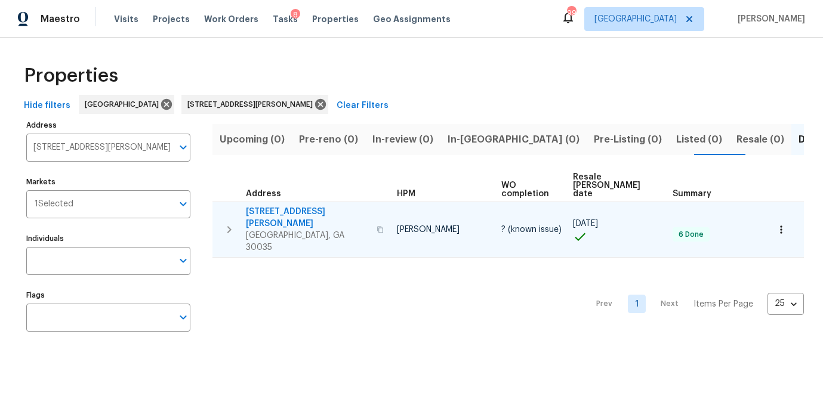
click at [304, 206] on span "4921 Walden Lake Sq" at bounding box center [308, 218] width 124 height 24
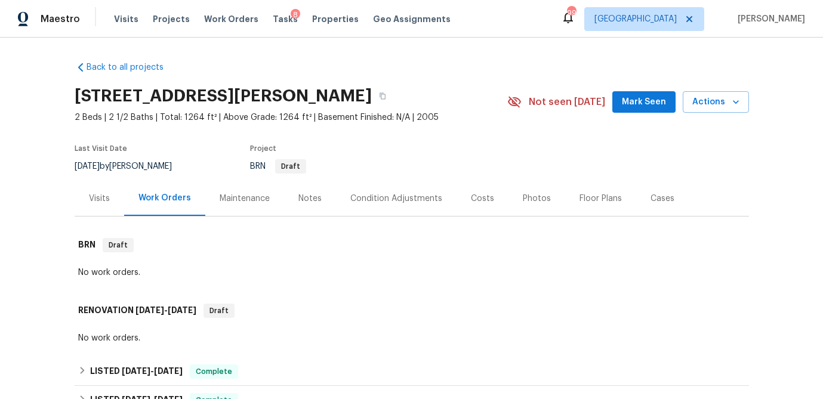
click at [523, 199] on div "Photos" at bounding box center [537, 199] width 28 height 12
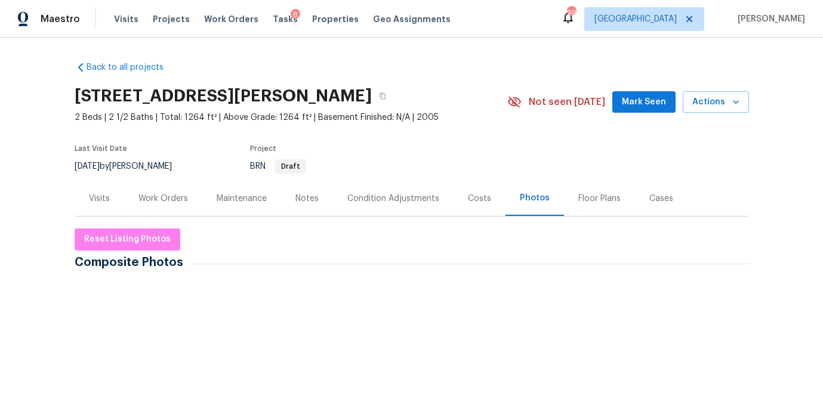
scroll to position [56, 0]
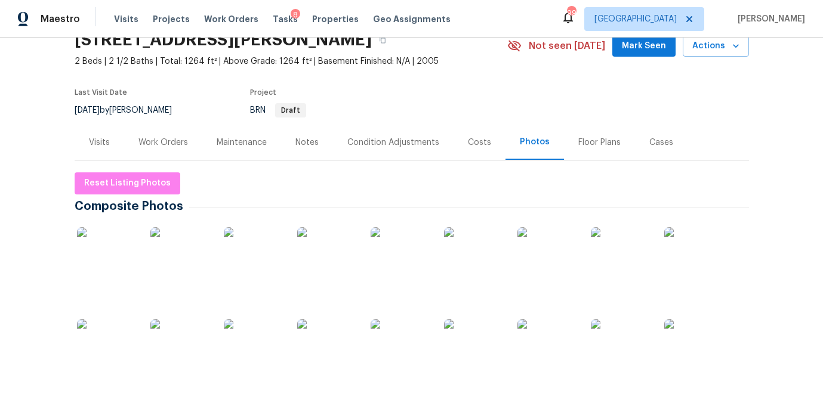
click at [113, 260] on img at bounding box center [107, 257] width 60 height 60
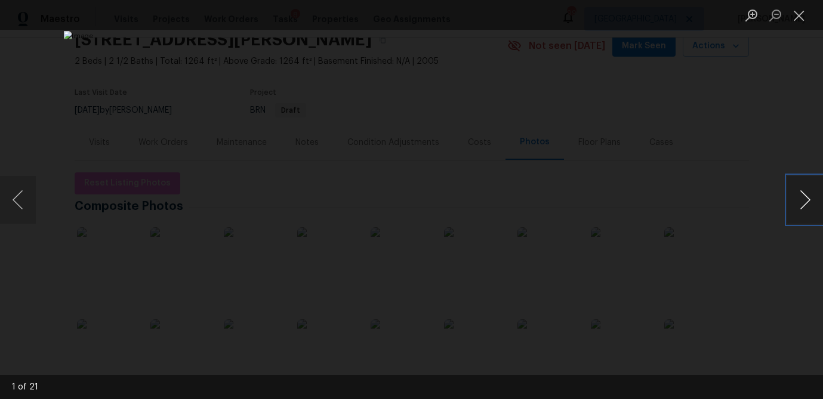
click at [805, 202] on button "Next image" at bounding box center [805, 200] width 36 height 48
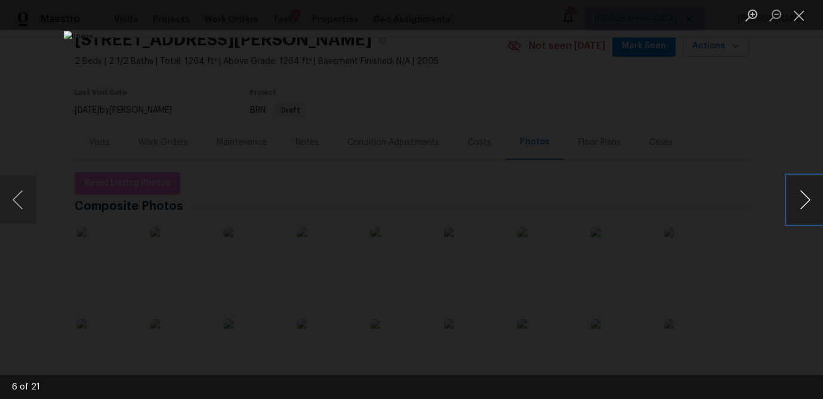
click at [805, 202] on button "Next image" at bounding box center [805, 200] width 36 height 48
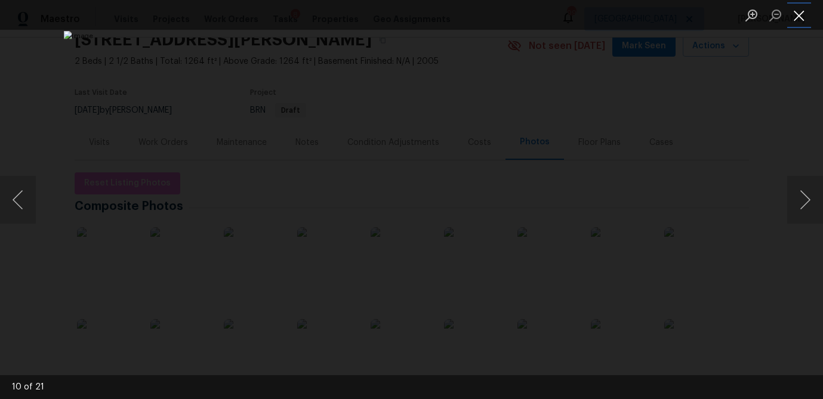
click at [803, 16] on button "Close lightbox" at bounding box center [799, 15] width 24 height 21
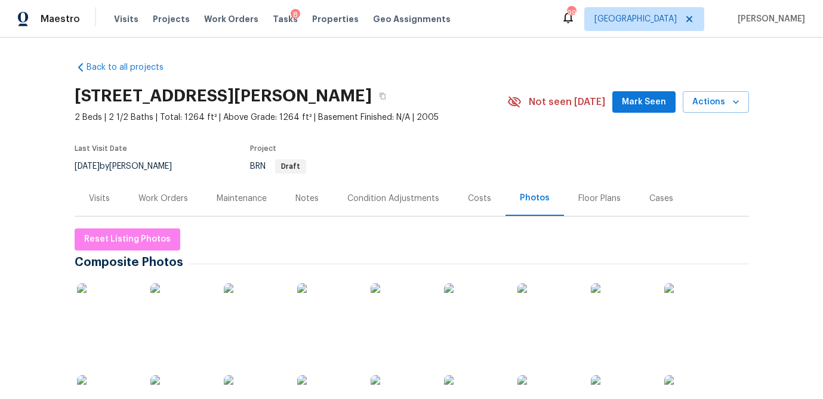
scroll to position [1, 0]
click at [175, 199] on div "Work Orders" at bounding box center [163, 198] width 50 height 12
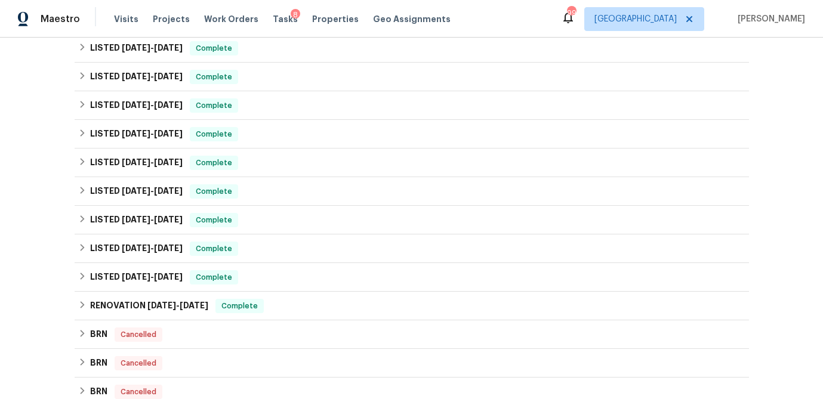
scroll to position [411, 0]
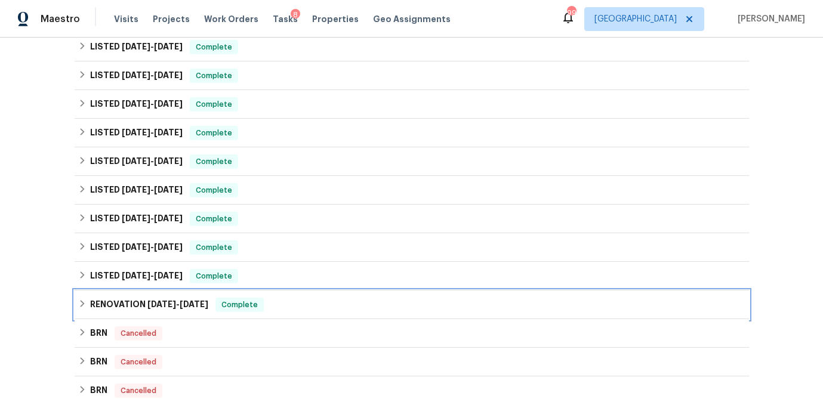
click at [81, 303] on icon at bounding box center [82, 304] width 8 height 8
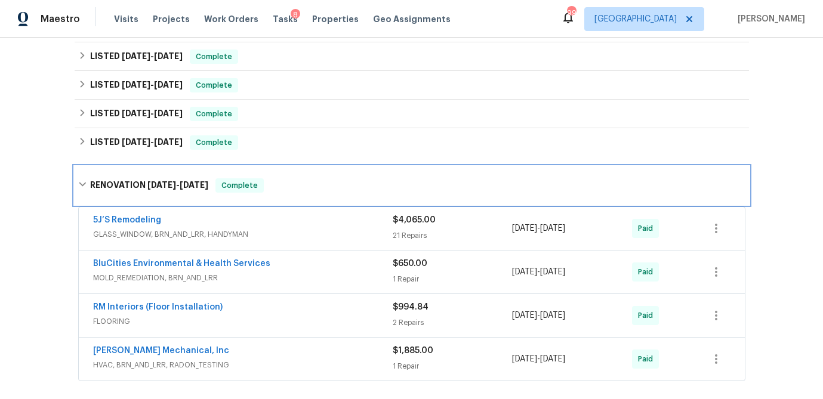
scroll to position [545, 0]
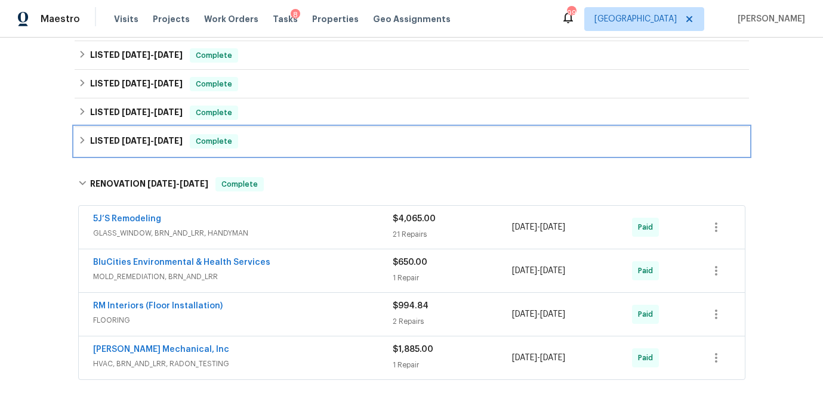
click at [79, 138] on icon at bounding box center [82, 140] width 8 height 8
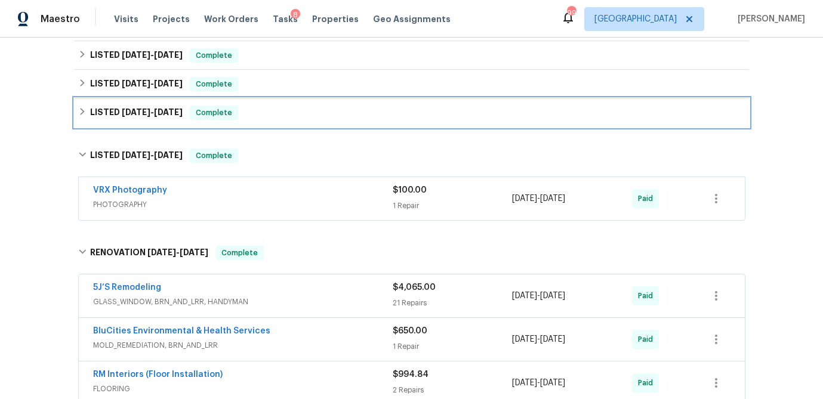
click at [83, 112] on icon at bounding box center [82, 111] width 4 height 7
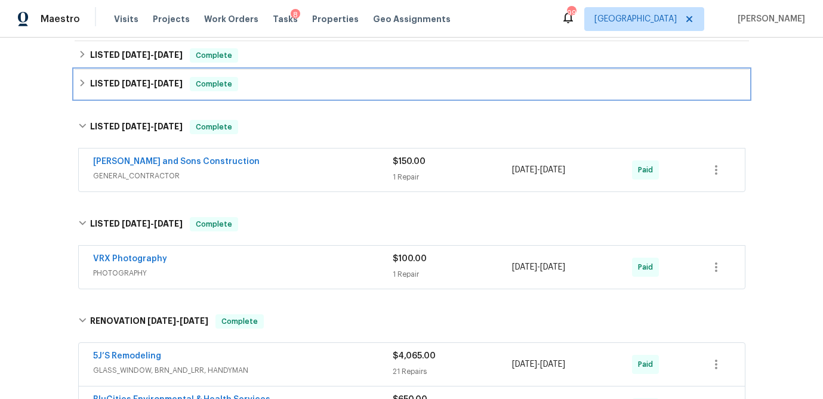
click at [82, 85] on icon at bounding box center [82, 82] width 4 height 7
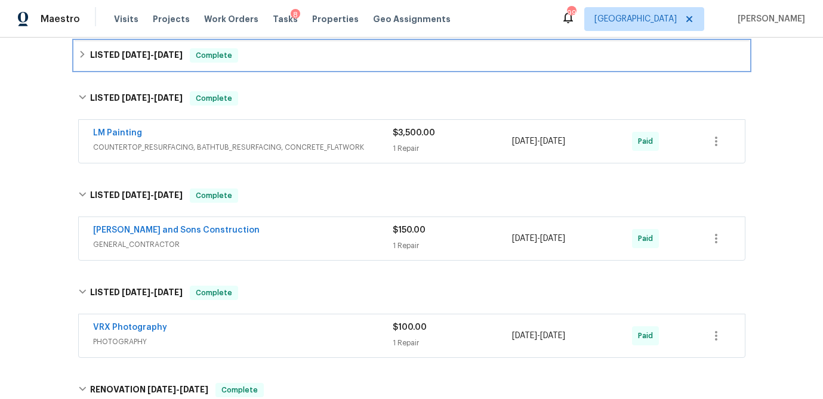
click at [81, 55] on icon at bounding box center [82, 54] width 8 height 8
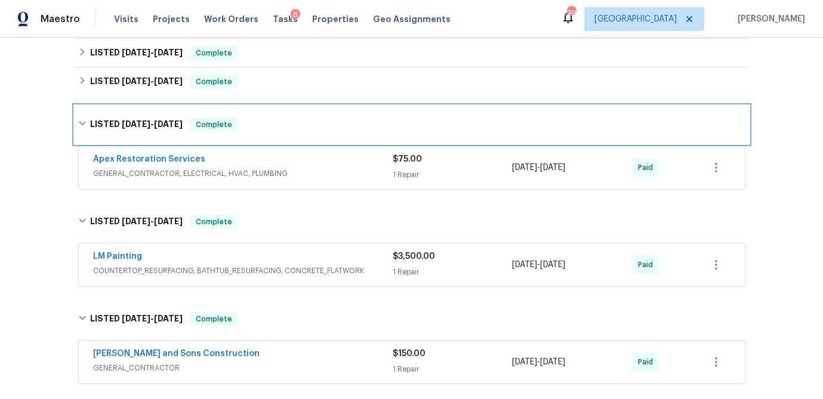
scroll to position [430, 0]
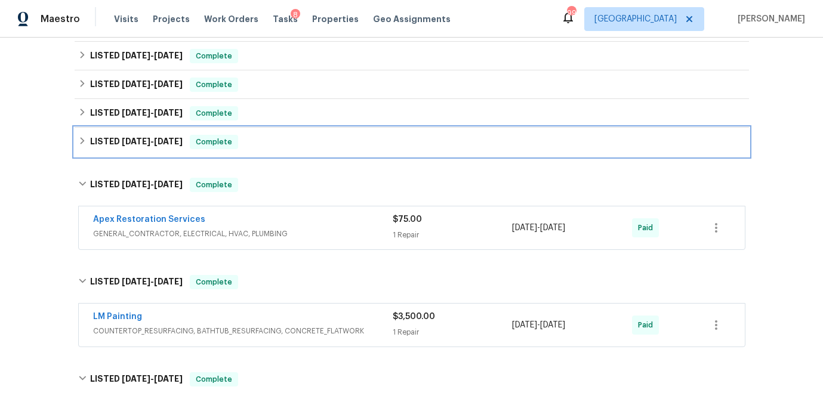
drag, startPoint x: 83, startPoint y: 143, endPoint x: 81, endPoint y: 122, distance: 21.0
click at [83, 142] on icon at bounding box center [82, 141] width 8 height 8
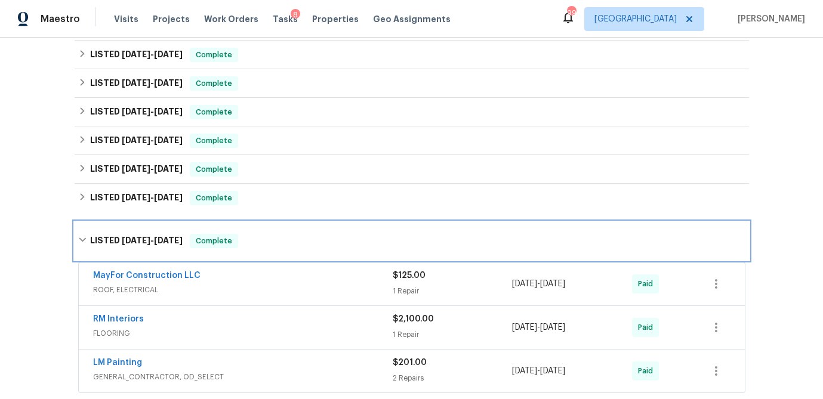
scroll to position [344, 0]
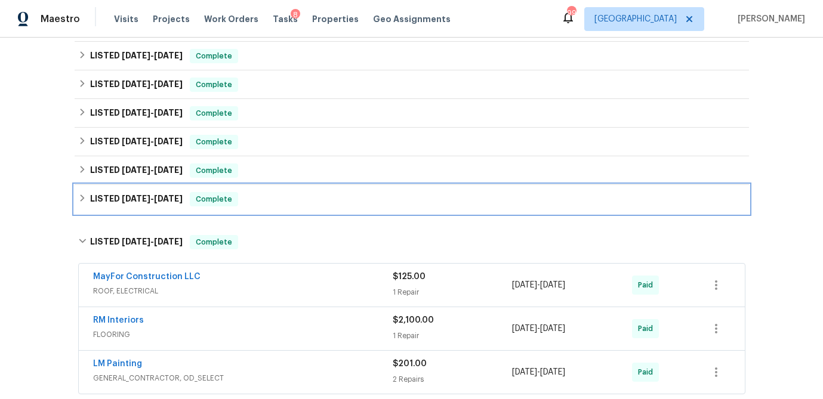
drag, startPoint x: 78, startPoint y: 196, endPoint x: 78, endPoint y: 174, distance: 22.1
click at [78, 196] on icon at bounding box center [82, 198] width 8 height 8
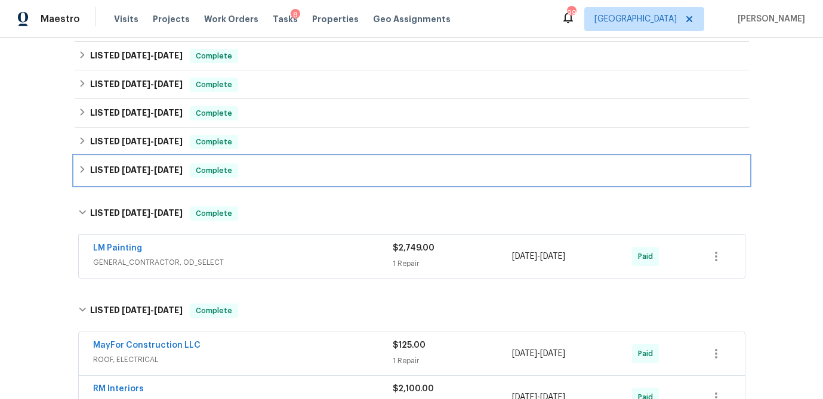
click at [78, 172] on icon at bounding box center [82, 169] width 8 height 8
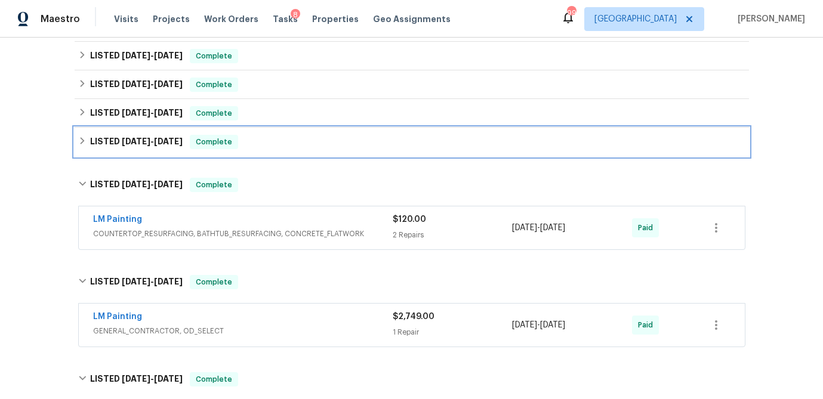
click at [82, 140] on icon at bounding box center [82, 141] width 8 height 8
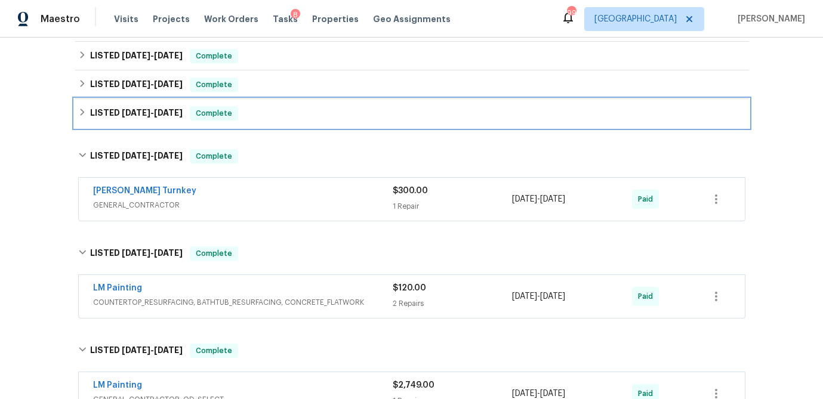
click at [81, 118] on div "LISTED 3/6/25 - 3/6/25 Complete" at bounding box center [411, 113] width 667 height 14
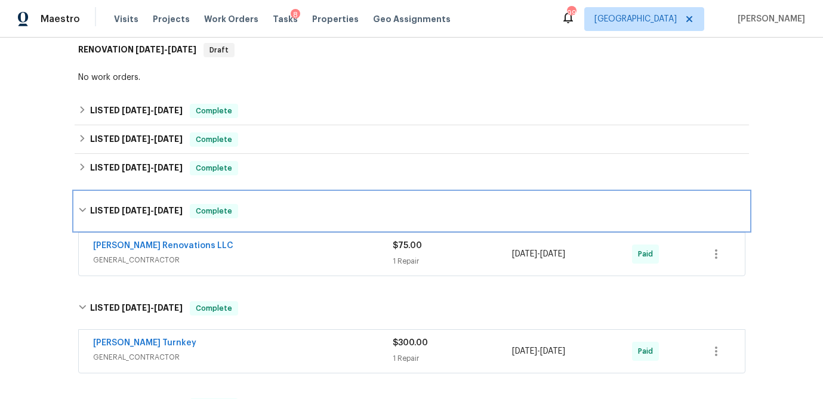
scroll to position [258, 0]
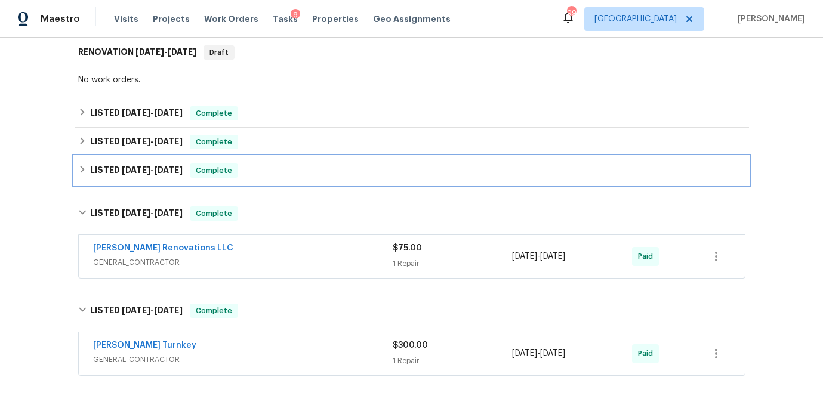
click at [80, 170] on icon at bounding box center [82, 169] width 8 height 8
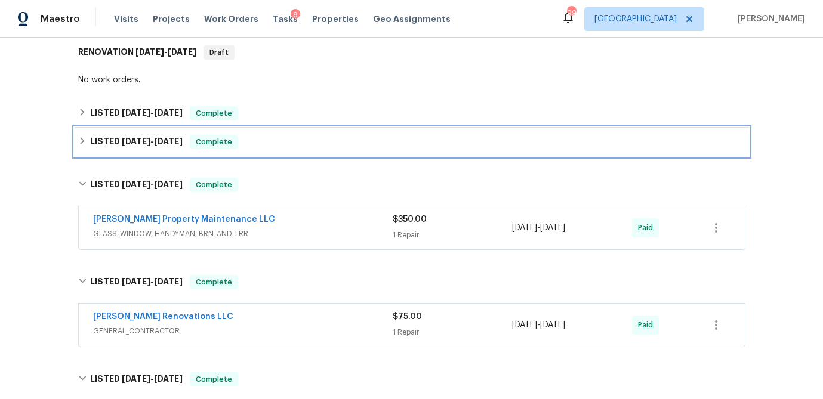
click at [78, 139] on icon at bounding box center [82, 141] width 8 height 8
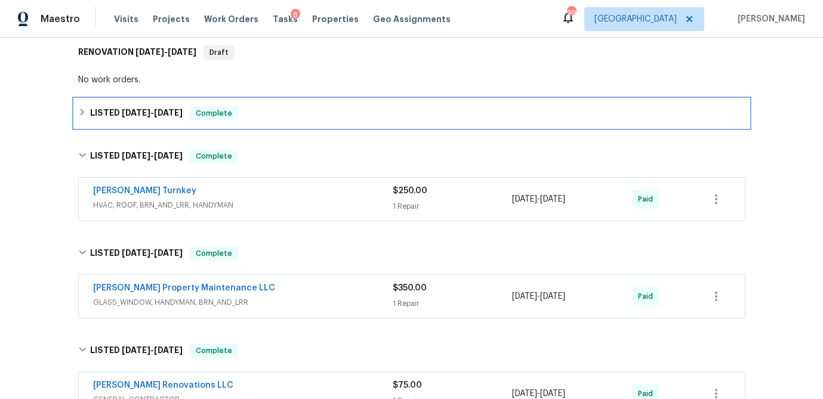
click at [81, 110] on icon at bounding box center [82, 112] width 4 height 7
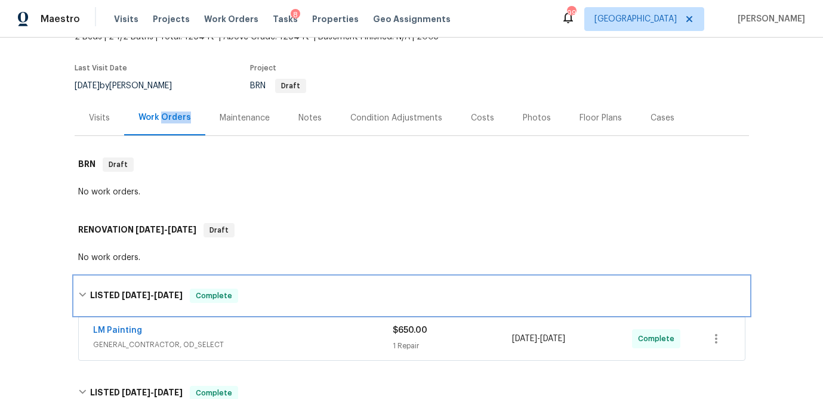
scroll to position [0, 0]
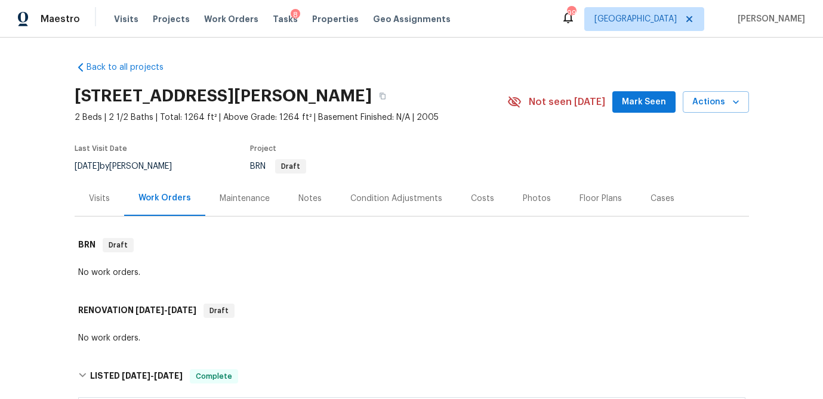
click at [537, 196] on div "Photos" at bounding box center [537, 199] width 28 height 12
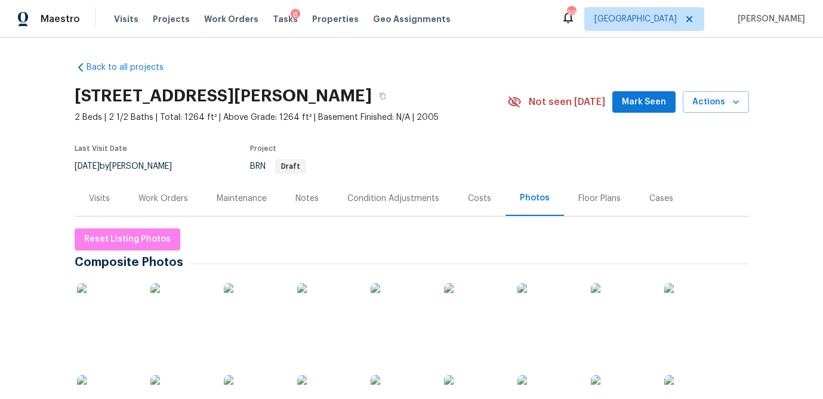
click at [131, 313] on img at bounding box center [107, 313] width 60 height 60
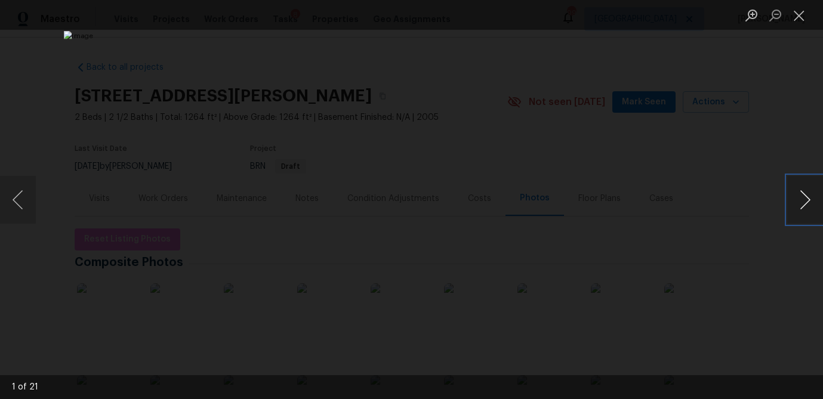
click at [800, 203] on button "Next image" at bounding box center [805, 200] width 36 height 48
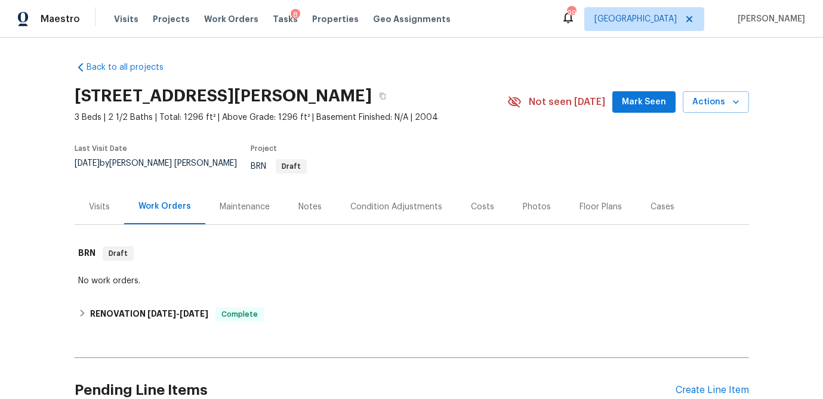
click at [514, 200] on div "Photos" at bounding box center [536, 206] width 57 height 35
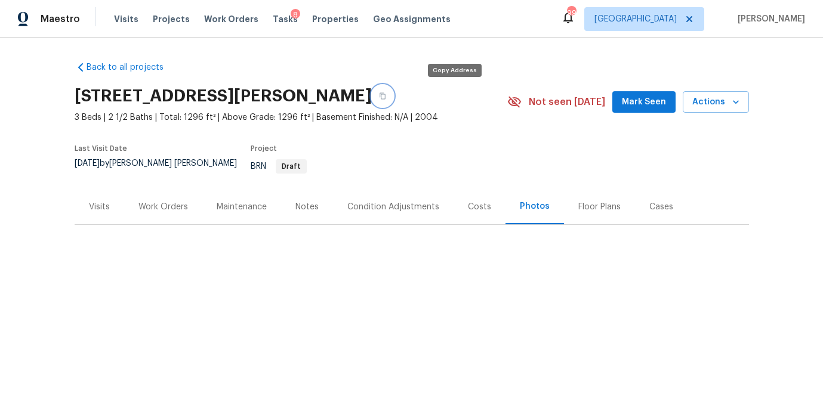
click at [386, 95] on icon "button" at bounding box center [382, 96] width 7 height 7
click at [520, 201] on div "Photos" at bounding box center [535, 207] width 30 height 12
click at [146, 201] on div "Work Orders" at bounding box center [163, 207] width 50 height 12
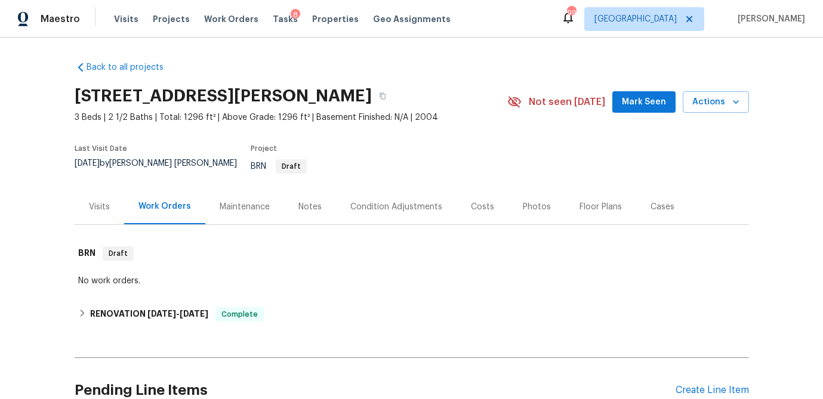
scroll to position [104, 0]
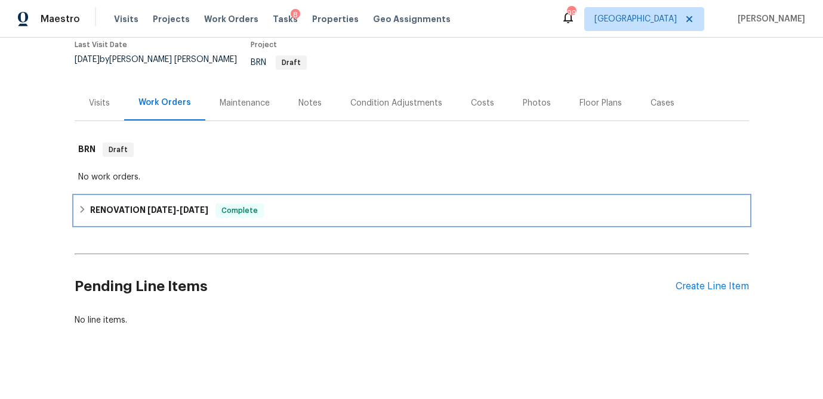
click at [78, 205] on icon at bounding box center [82, 209] width 8 height 8
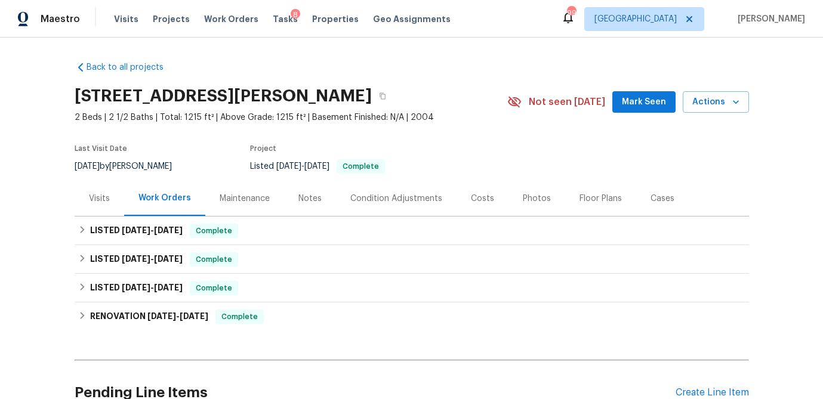
click at [525, 195] on div "Photos" at bounding box center [537, 199] width 28 height 12
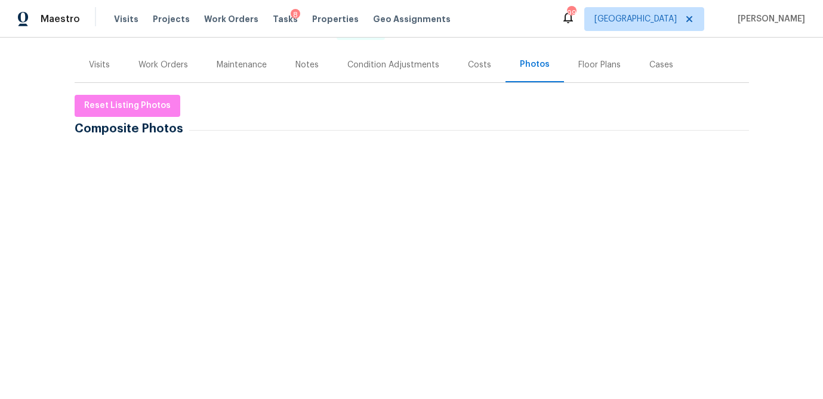
scroll to position [138, 0]
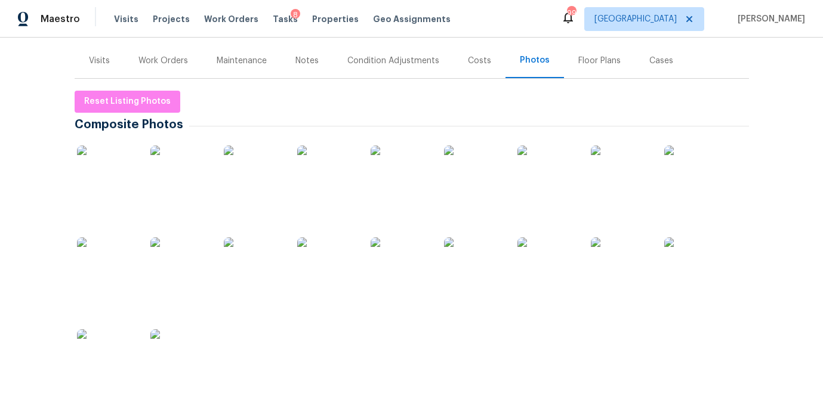
click at [113, 182] on img at bounding box center [107, 176] width 60 height 60
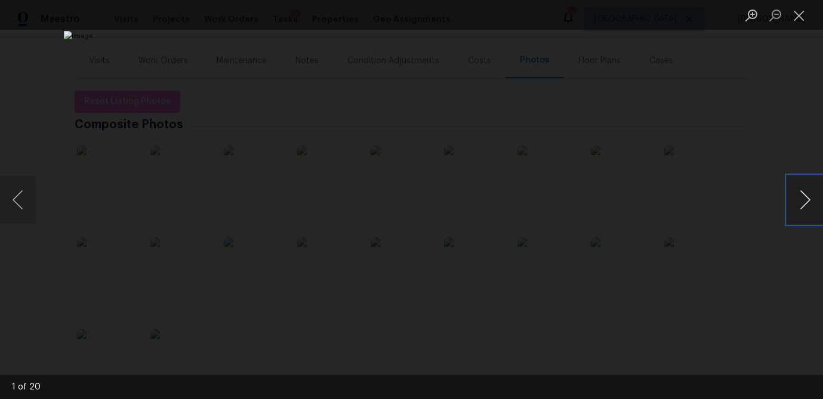
click at [796, 196] on button "Next image" at bounding box center [805, 200] width 36 height 48
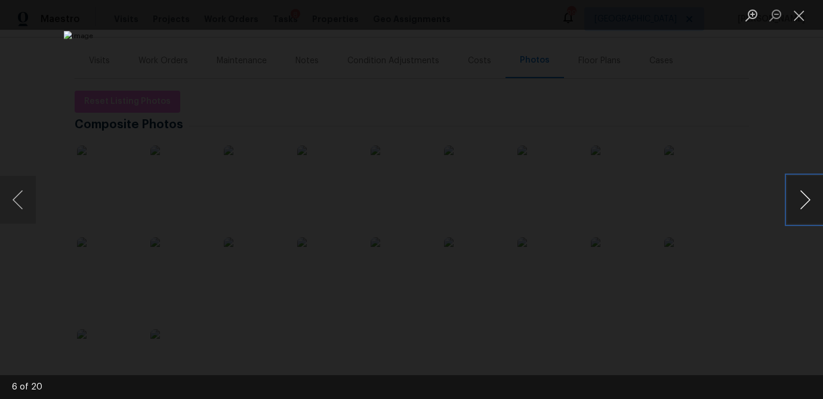
click at [796, 196] on button "Next image" at bounding box center [805, 200] width 36 height 48
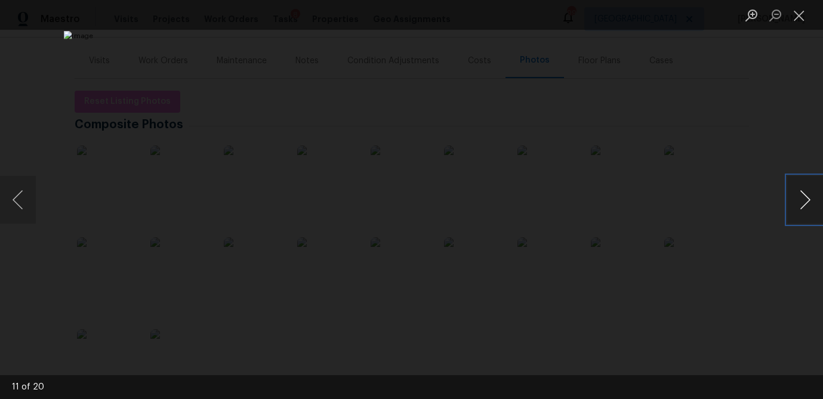
click at [796, 196] on button "Next image" at bounding box center [805, 200] width 36 height 48
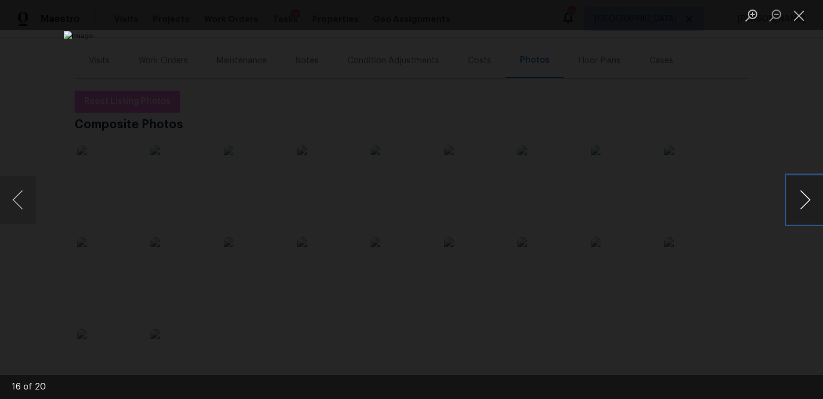
click at [797, 195] on button "Next image" at bounding box center [805, 200] width 36 height 48
click at [801, 14] on button "Close lightbox" at bounding box center [799, 15] width 24 height 21
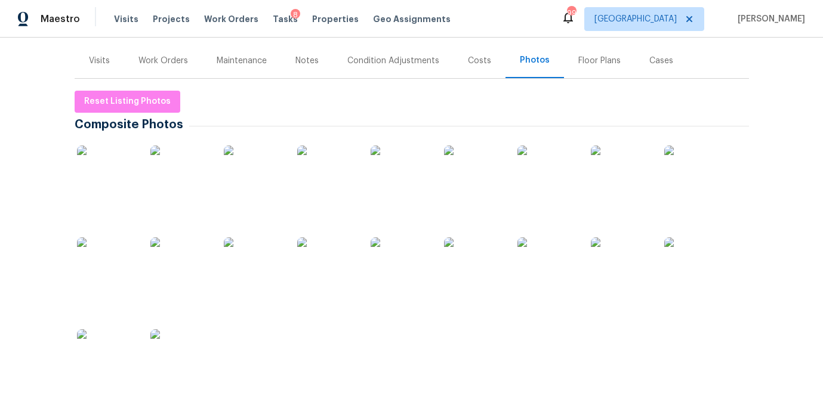
click at [681, 176] on img at bounding box center [694, 176] width 60 height 60
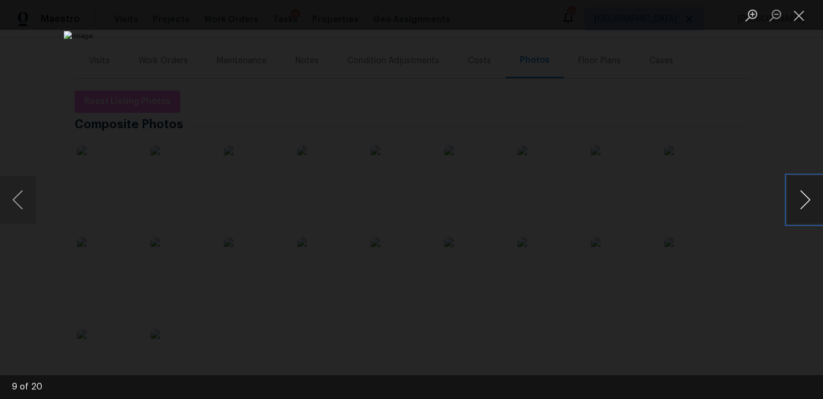
click at [800, 193] on button "Next image" at bounding box center [805, 200] width 36 height 48
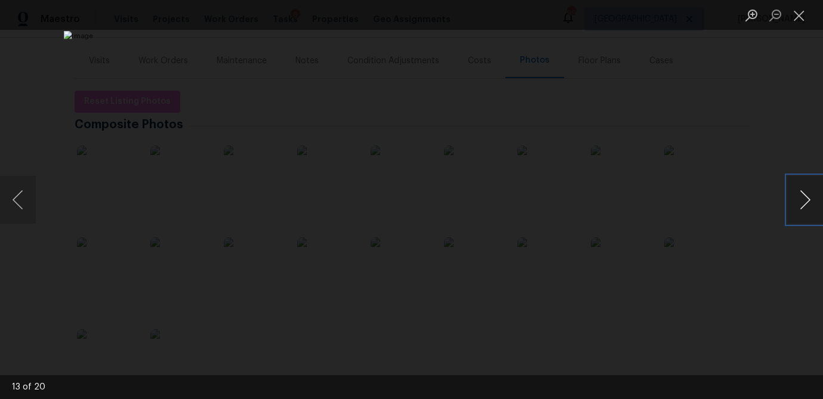
click at [800, 193] on button "Next image" at bounding box center [805, 200] width 36 height 48
click at [800, 14] on button "Close lightbox" at bounding box center [799, 15] width 24 height 21
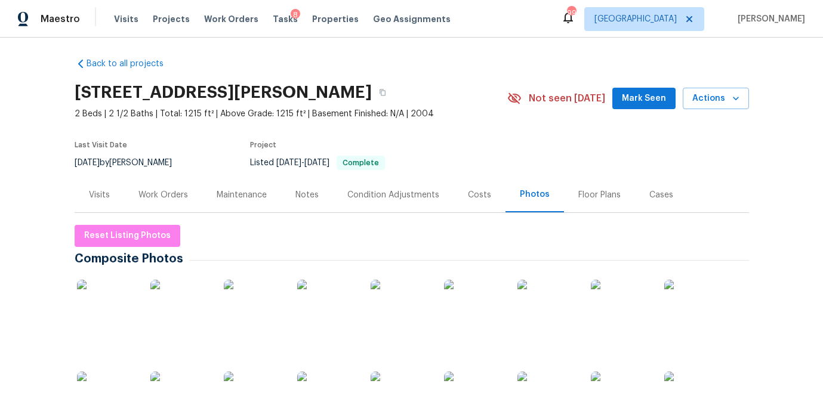
scroll to position [4, 0]
